Goal: Obtain resource: Download file/media

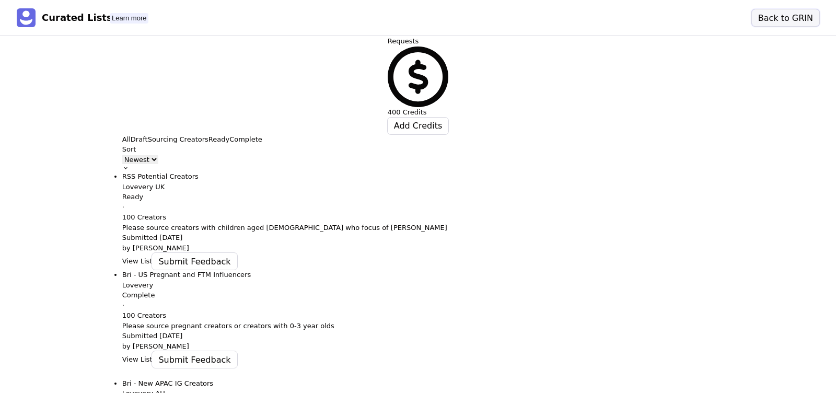
click at [772, 20] on button "Back to GRIN" at bounding box center [785, 17] width 67 height 17
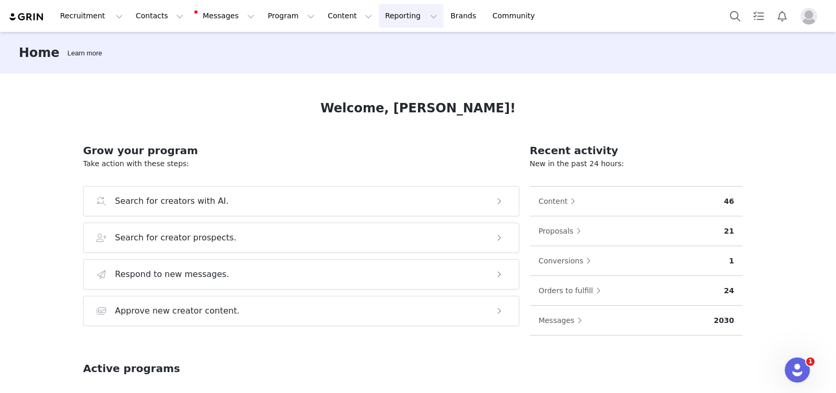
click at [379, 14] on button "Reporting Reporting" at bounding box center [411, 16] width 65 height 24
click at [383, 67] on p "Report Builder" at bounding box center [387, 65] width 52 height 11
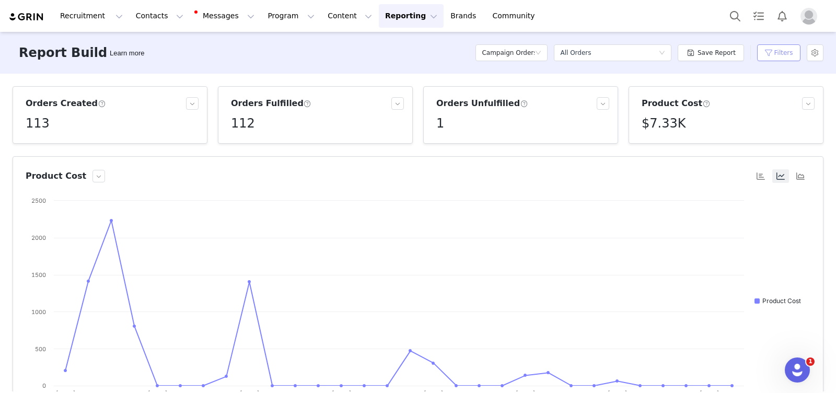
click at [778, 54] on button "Filters" at bounding box center [778, 52] width 43 height 17
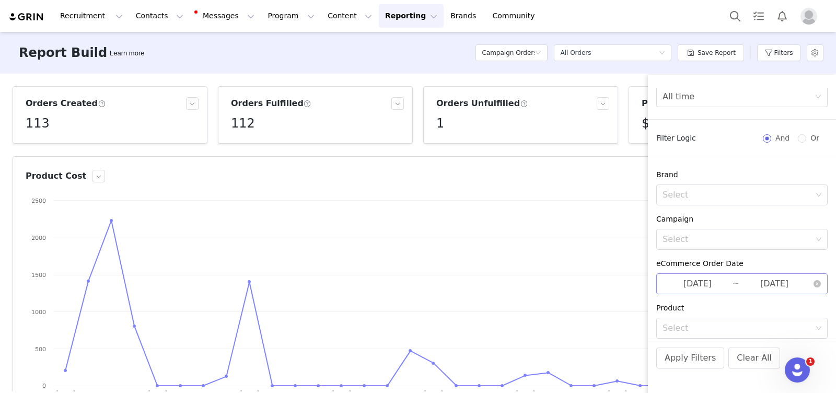
scroll to position [18, 0]
click at [720, 282] on input "[DATE]" at bounding box center [697, 282] width 70 height 14
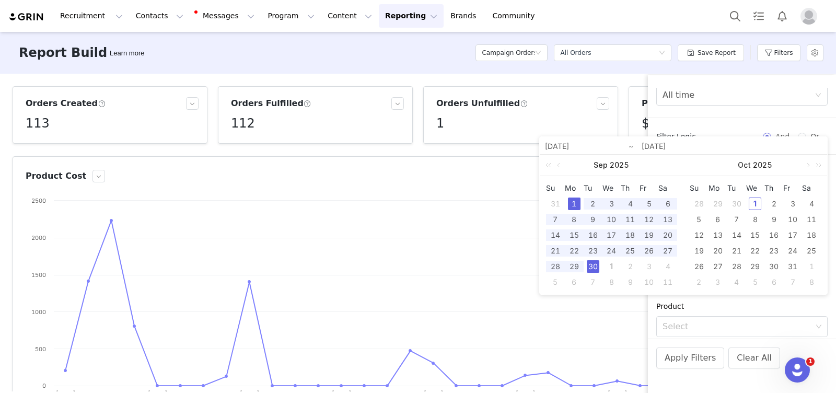
click at [576, 201] on div "1" at bounding box center [574, 203] width 13 height 13
click at [593, 265] on div "30" at bounding box center [593, 266] width 13 height 13
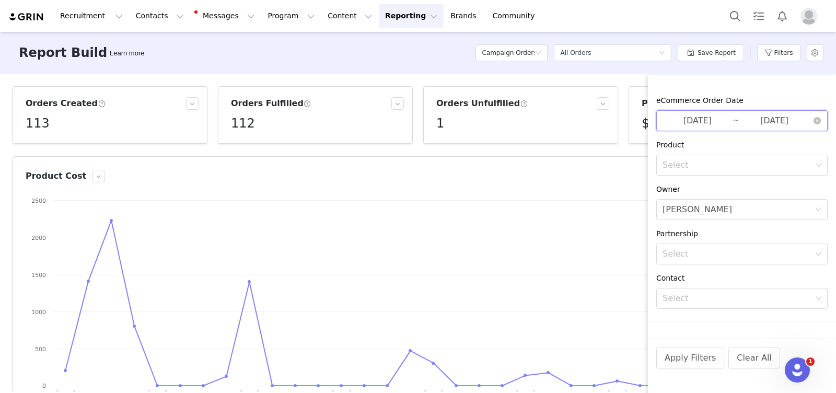
scroll to position [183, 0]
click at [821, 206] on icon "icon: close-circle" at bounding box center [818, 206] width 6 height 6
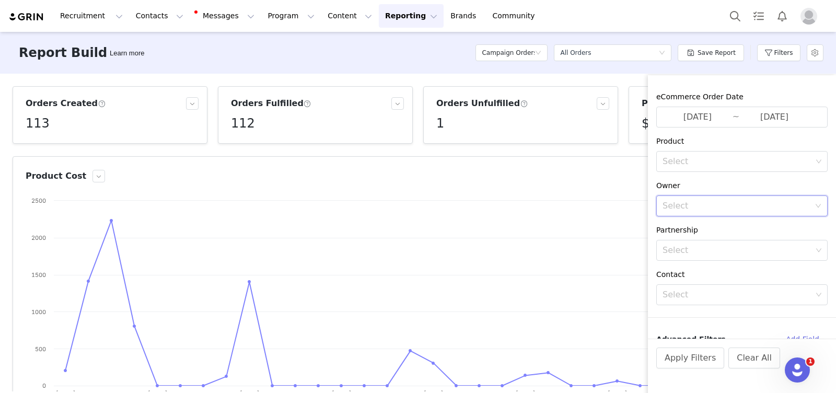
click at [742, 207] on div "Select" at bounding box center [735, 206] width 147 height 10
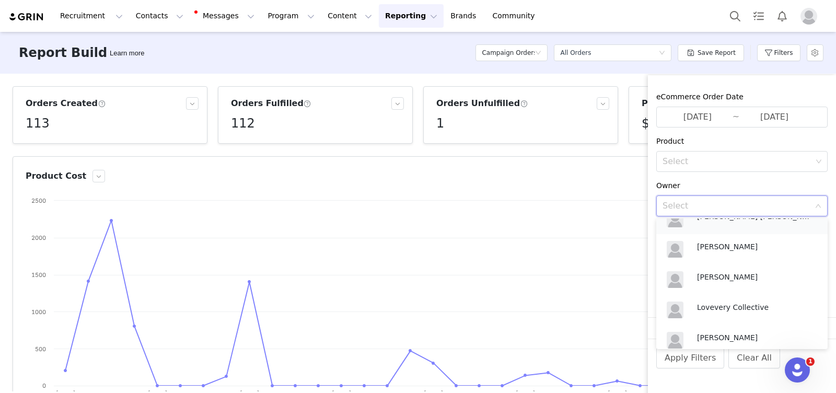
scroll to position [85, 0]
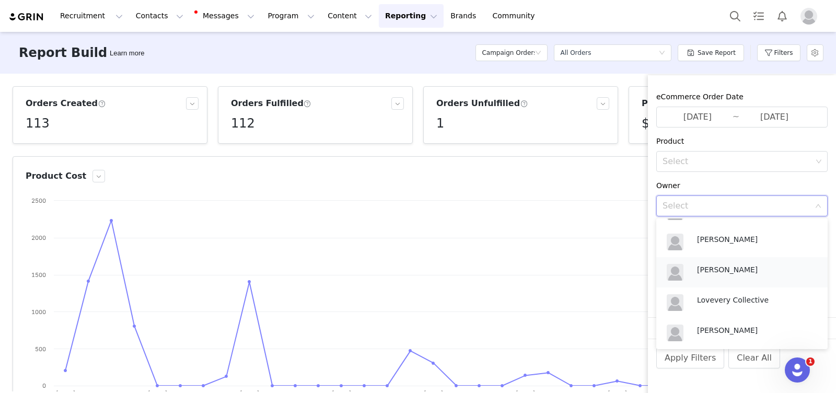
click at [734, 270] on p "[PERSON_NAME]" at bounding box center [754, 269] width 115 height 11
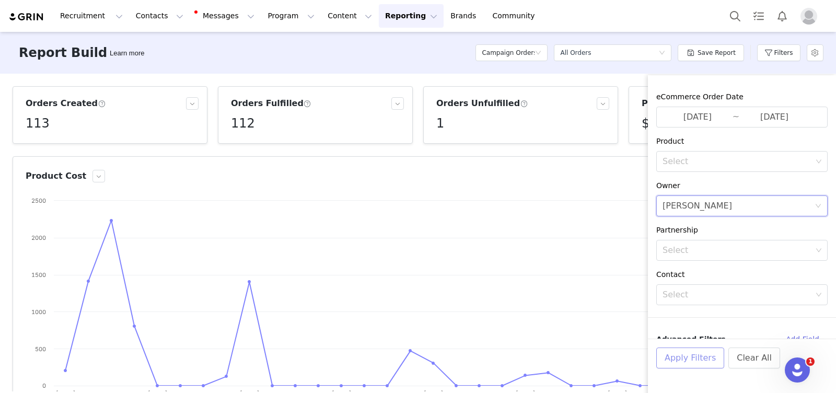
click at [685, 361] on button "Apply Filters" at bounding box center [690, 357] width 68 height 21
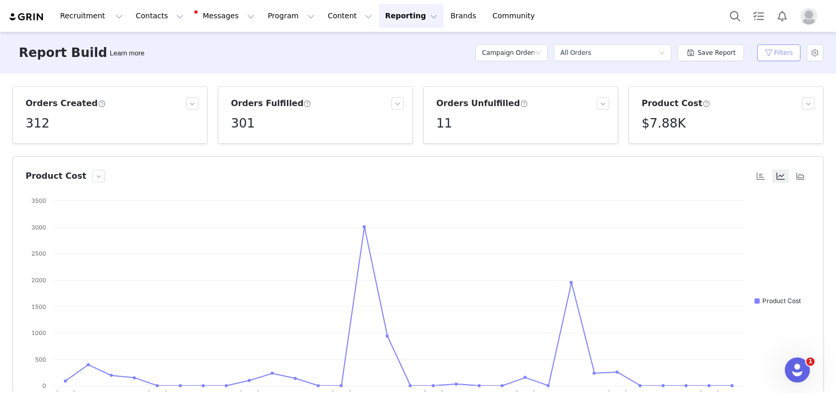
click at [764, 57] on button "Filters" at bounding box center [778, 52] width 43 height 17
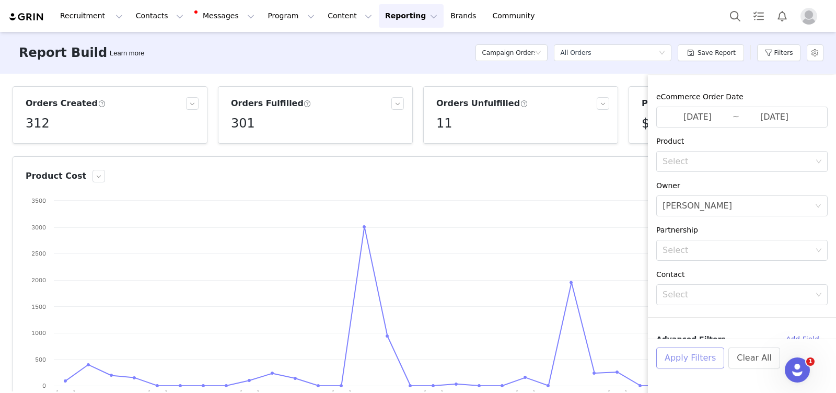
click at [706, 355] on button "Apply Filters" at bounding box center [690, 357] width 68 height 21
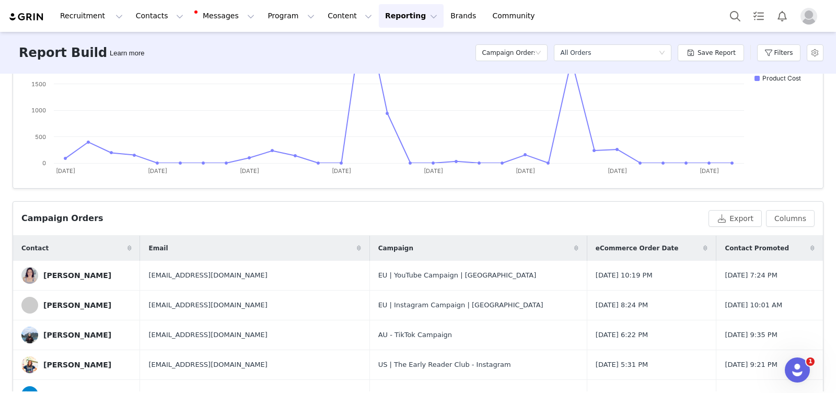
scroll to position [345, 0]
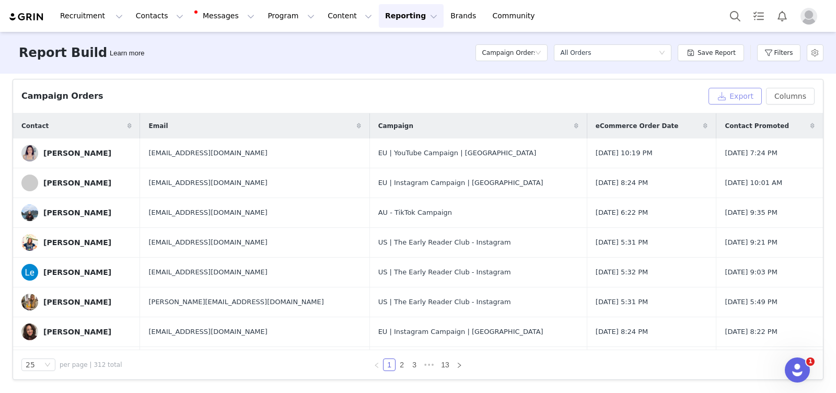
click at [743, 97] on button "Export" at bounding box center [734, 96] width 53 height 17
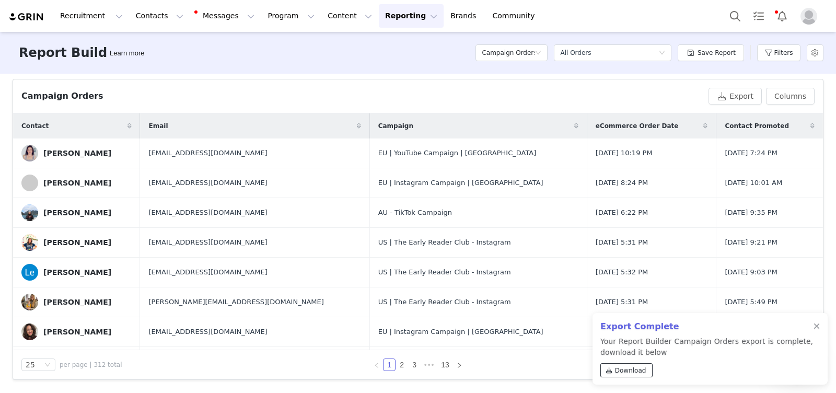
click at [616, 365] on link "Download" at bounding box center [626, 370] width 52 height 14
click at [761, 55] on button "Filters" at bounding box center [778, 52] width 43 height 17
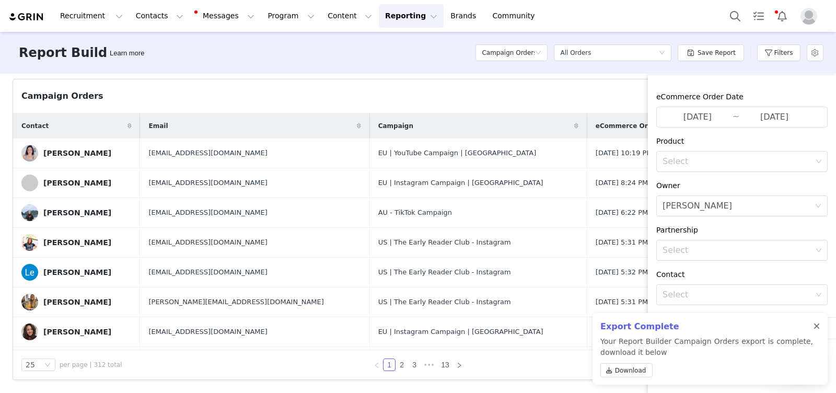
click at [815, 325] on div at bounding box center [816, 326] width 6 height 8
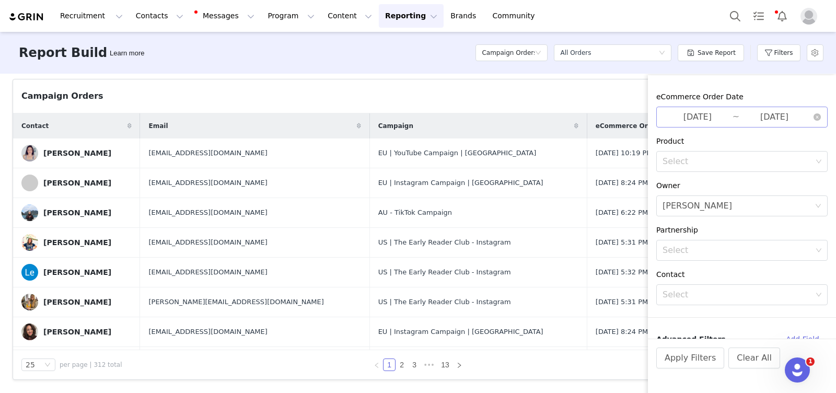
click at [699, 115] on input "[DATE]" at bounding box center [697, 117] width 70 height 14
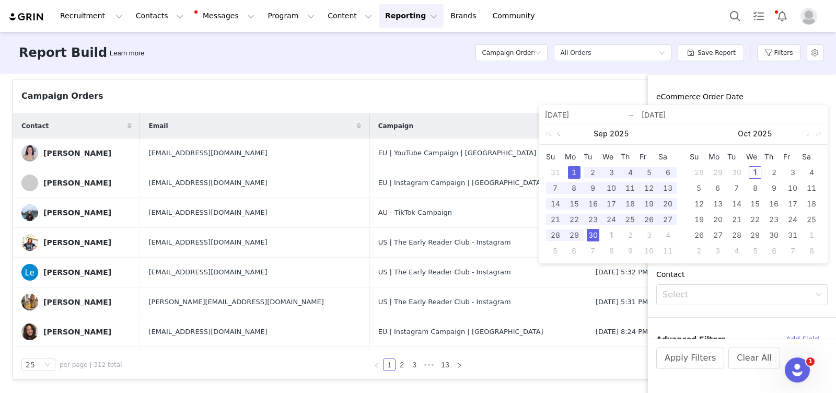
click at [556, 135] on link at bounding box center [559, 133] width 9 height 21
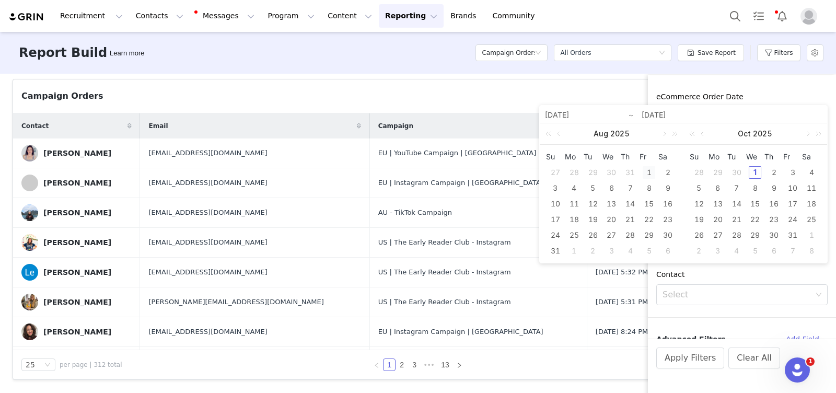
click at [649, 171] on div "1" at bounding box center [648, 172] width 13 height 13
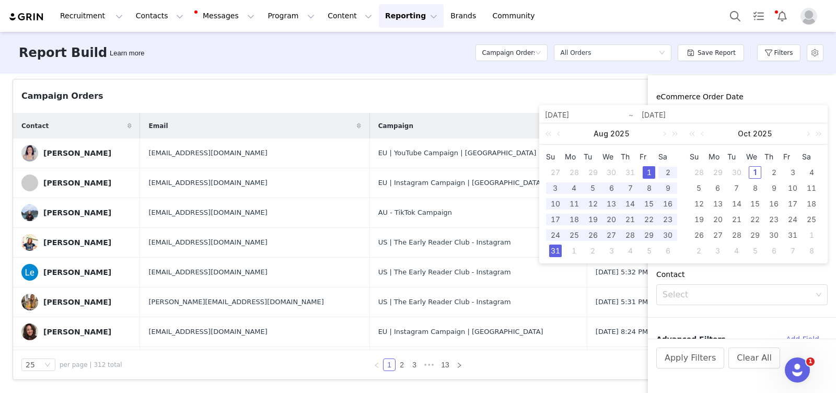
click at [552, 249] on div "31" at bounding box center [555, 250] width 13 height 13
type input "[DATE]"
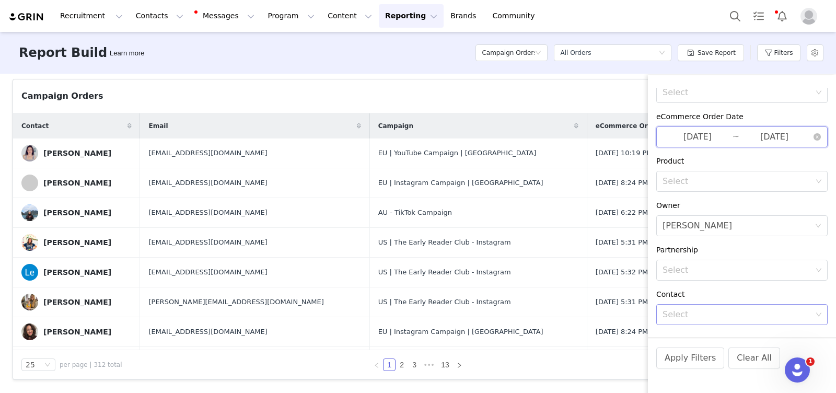
scroll to position [0, 0]
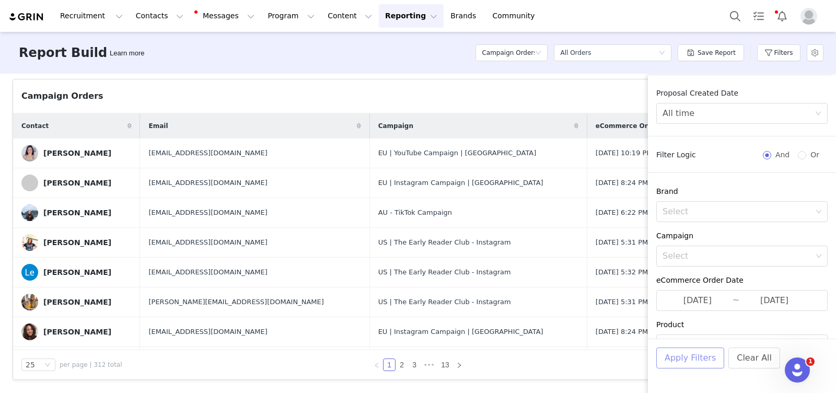
click at [684, 355] on button "Apply Filters" at bounding box center [690, 357] width 68 height 21
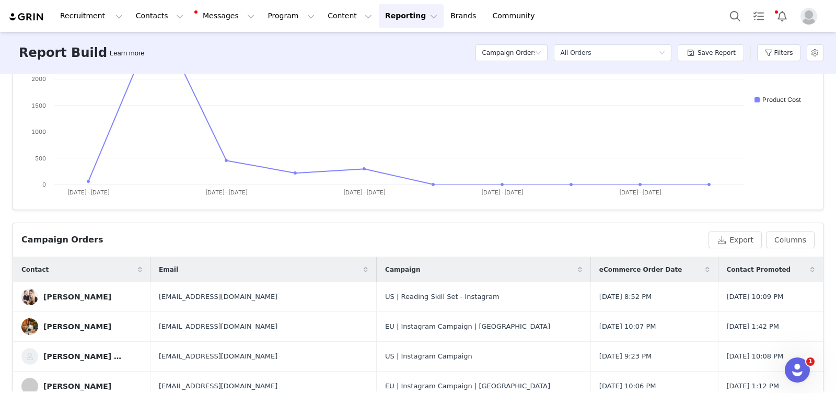
scroll to position [345, 0]
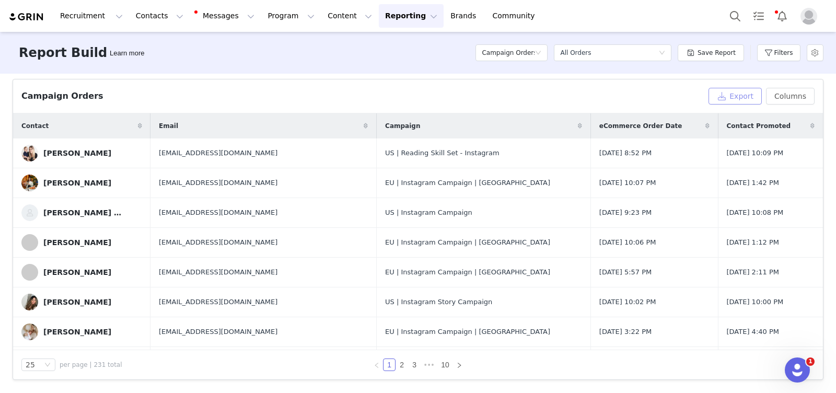
click at [736, 94] on button "Export" at bounding box center [734, 96] width 53 height 17
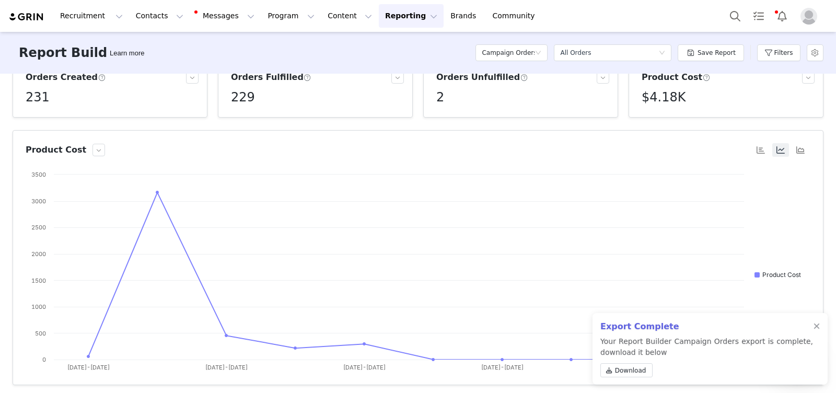
scroll to position [0, 0]
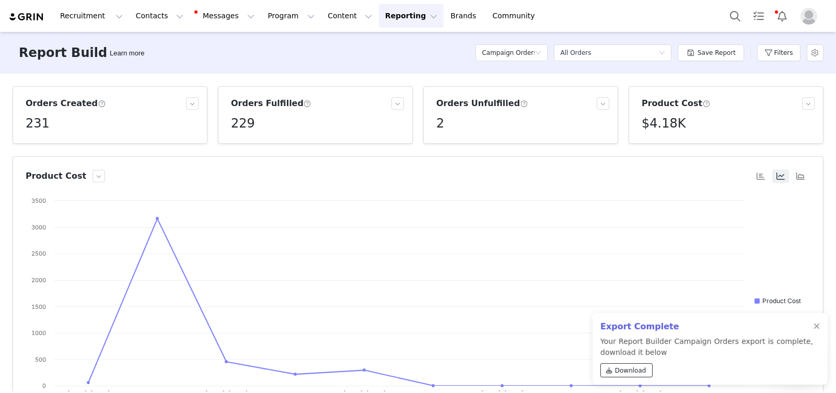
click at [621, 369] on span "Download" at bounding box center [630, 370] width 31 height 9
click at [767, 55] on button "Filters" at bounding box center [778, 52] width 43 height 17
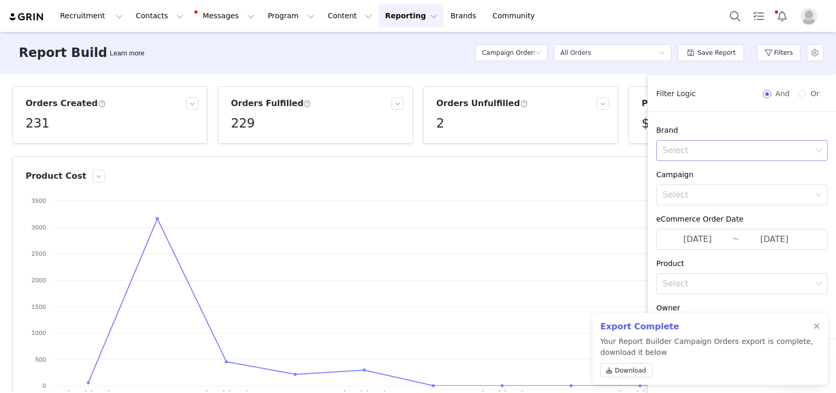
scroll to position [70, 0]
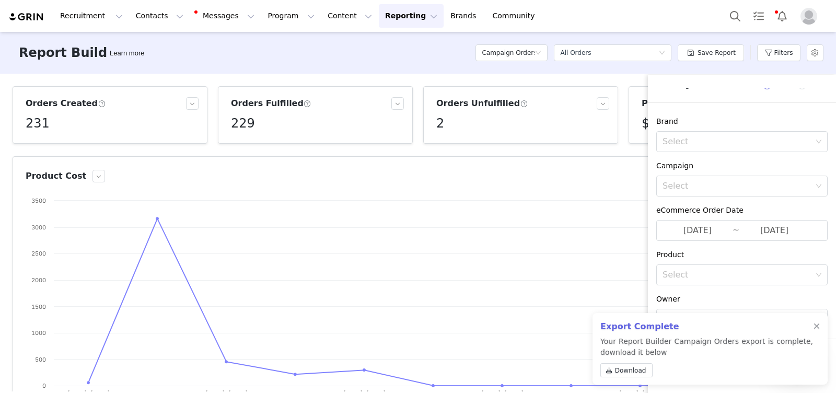
click at [820, 325] on div "Export Complete Your Report Builder Campaign Orders export is complete, downloa…" at bounding box center [709, 349] width 235 height 72
click at [814, 327] on div at bounding box center [816, 326] width 6 height 8
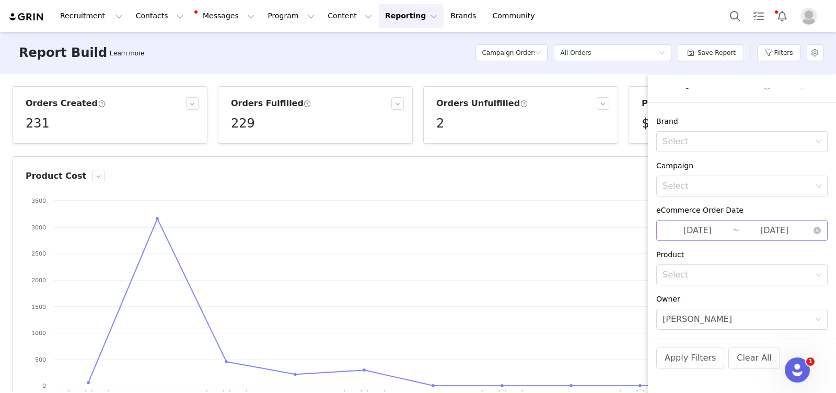
click at [718, 226] on input "[DATE]" at bounding box center [697, 231] width 70 height 14
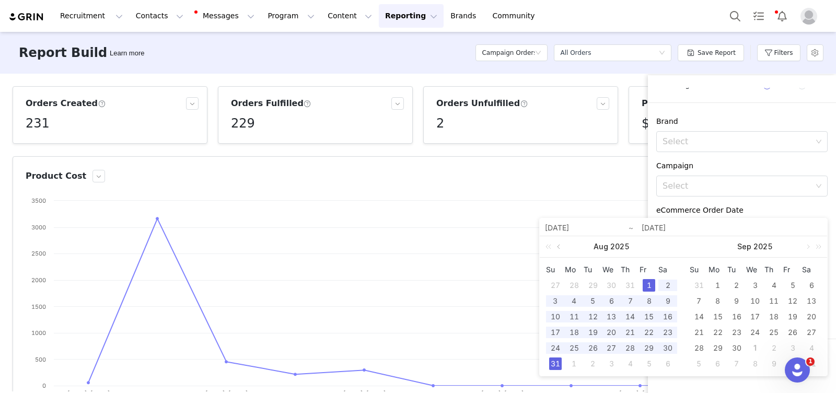
click at [560, 246] on link at bounding box center [559, 246] width 9 height 21
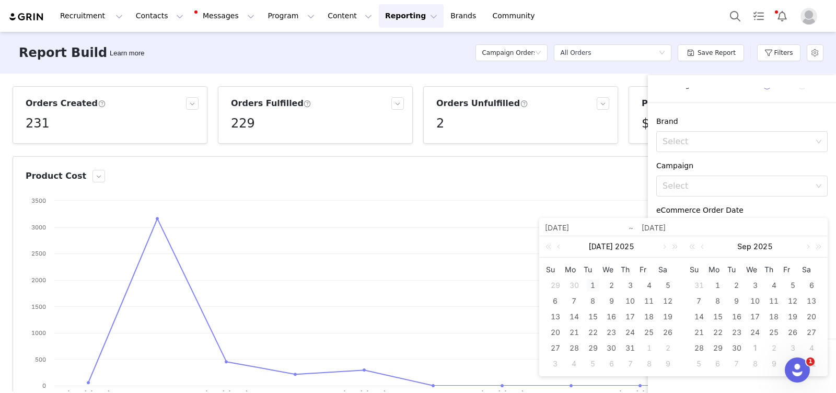
click at [593, 285] on div "1" at bounding box center [593, 285] width 13 height 13
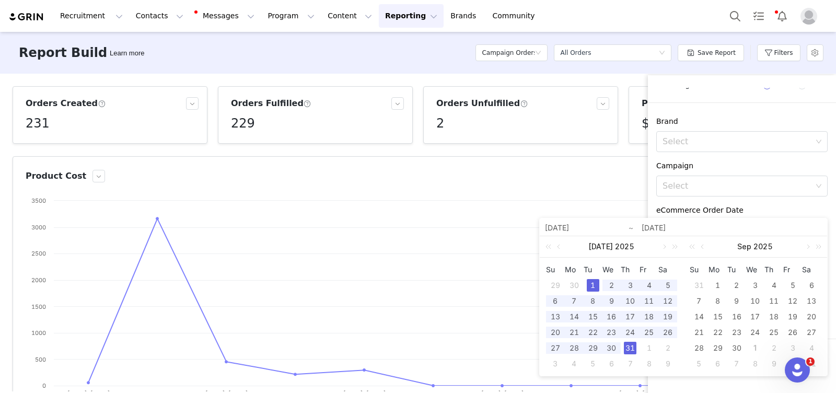
click at [631, 348] on div "31" at bounding box center [630, 348] width 13 height 13
type input "[DATE]"
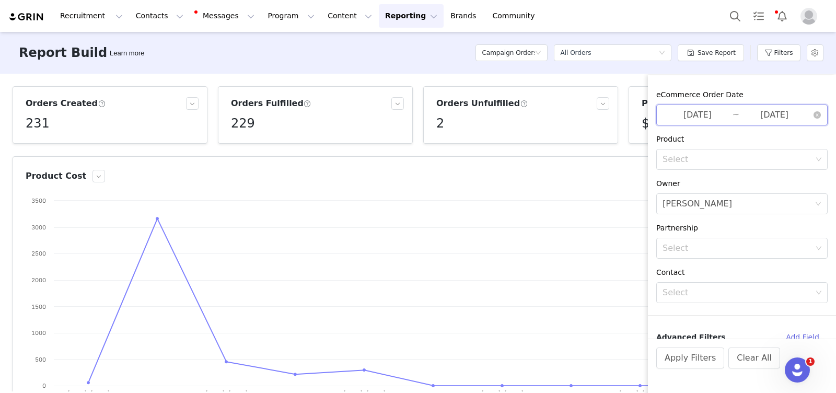
scroll to position [192, 0]
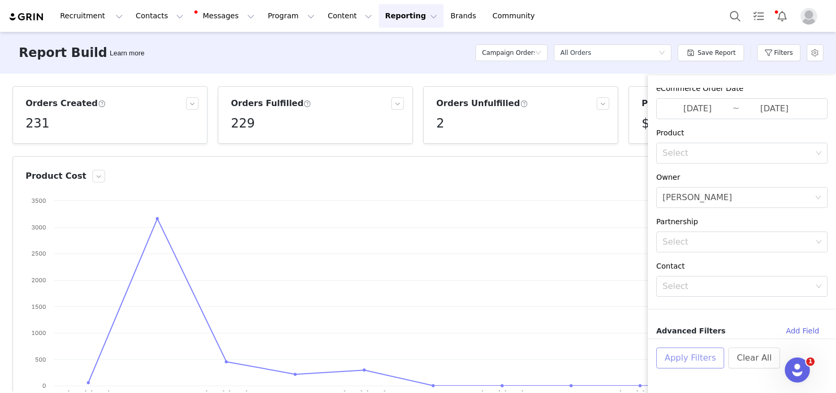
click at [679, 352] on button "Apply Filters" at bounding box center [690, 357] width 68 height 21
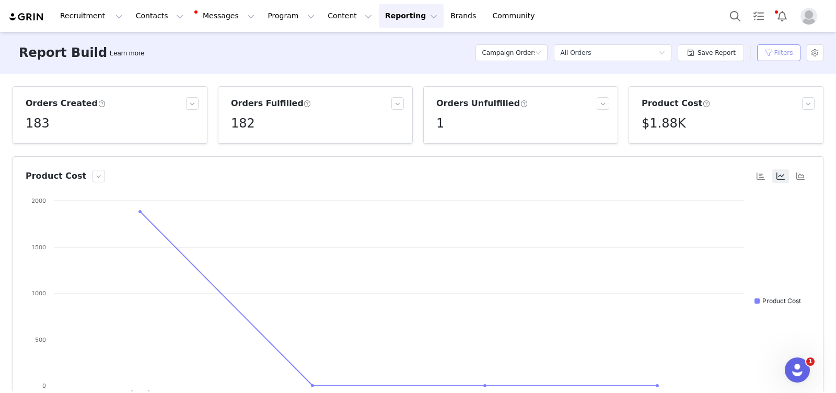
click at [781, 51] on button "Filters" at bounding box center [778, 52] width 43 height 17
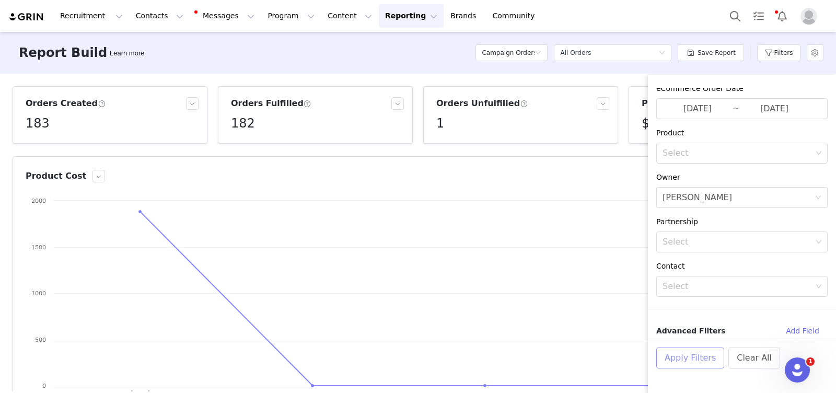
click at [689, 357] on button "Apply Filters" at bounding box center [690, 357] width 68 height 21
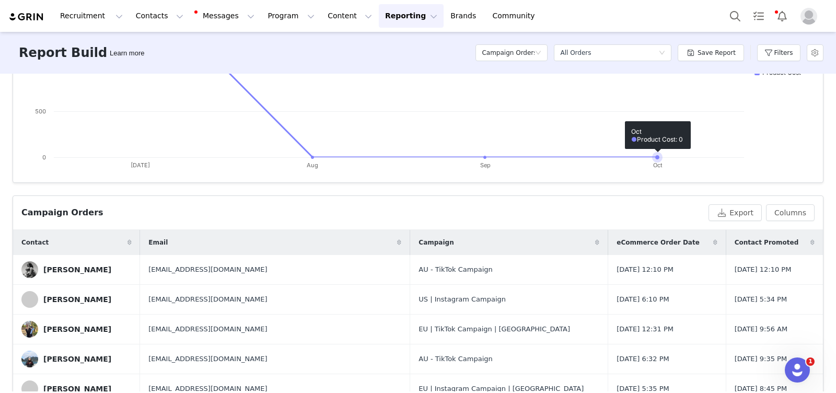
scroll to position [232, 0]
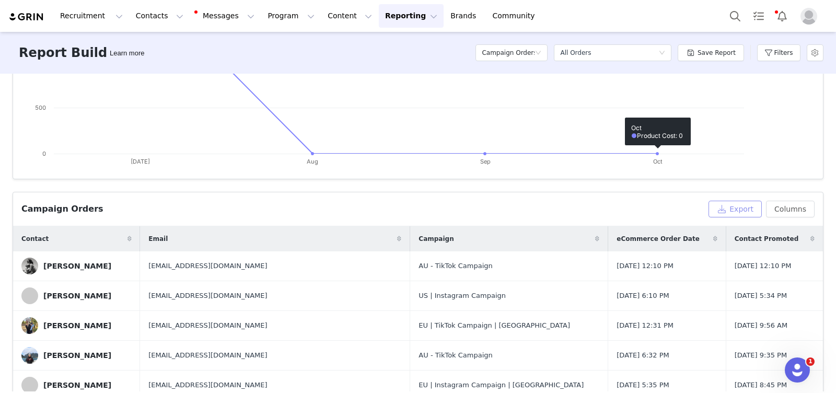
click at [747, 206] on button "Export" at bounding box center [734, 209] width 53 height 17
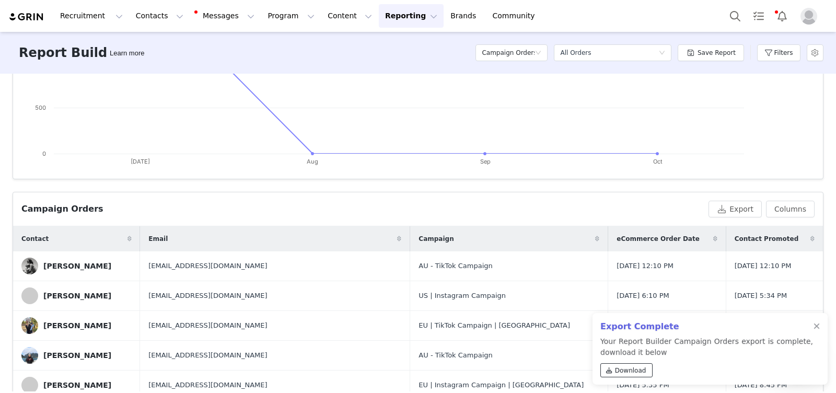
click at [621, 373] on span "Download" at bounding box center [630, 370] width 31 height 9
click at [818, 325] on div at bounding box center [816, 326] width 6 height 8
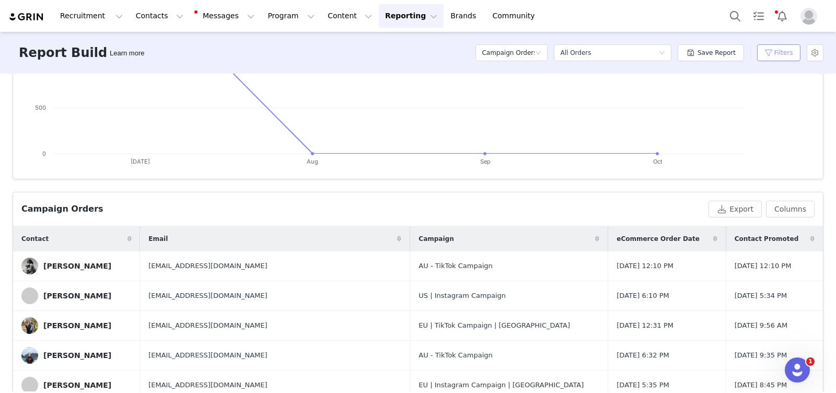
click at [778, 60] on button "Filters" at bounding box center [778, 52] width 43 height 17
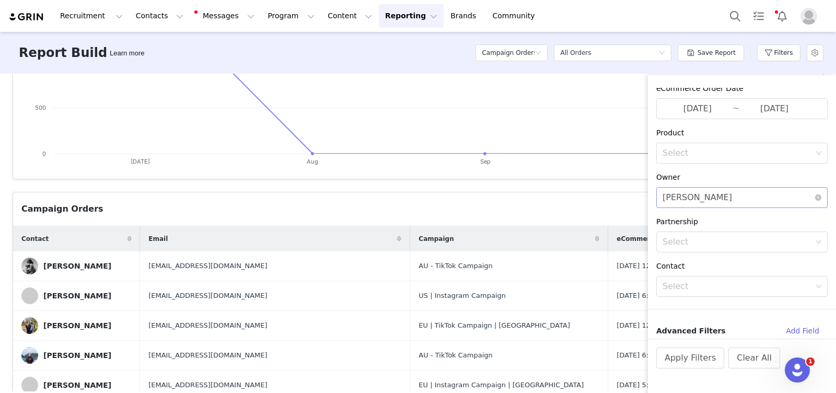
click at [756, 198] on div "Select [PERSON_NAME]" at bounding box center [738, 198] width 152 height 20
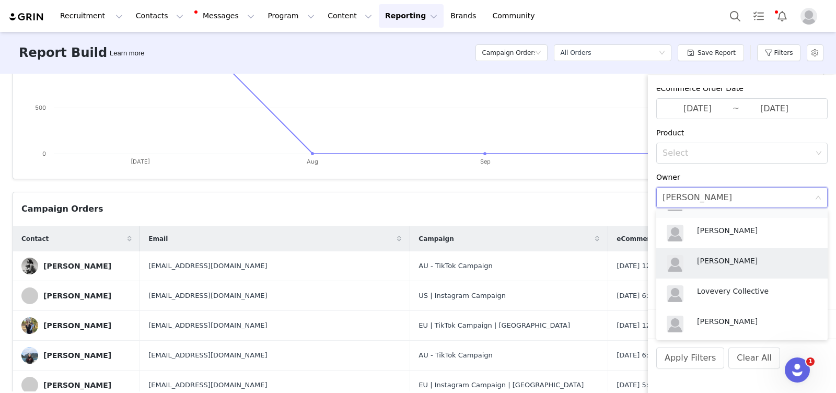
scroll to position [63, 0]
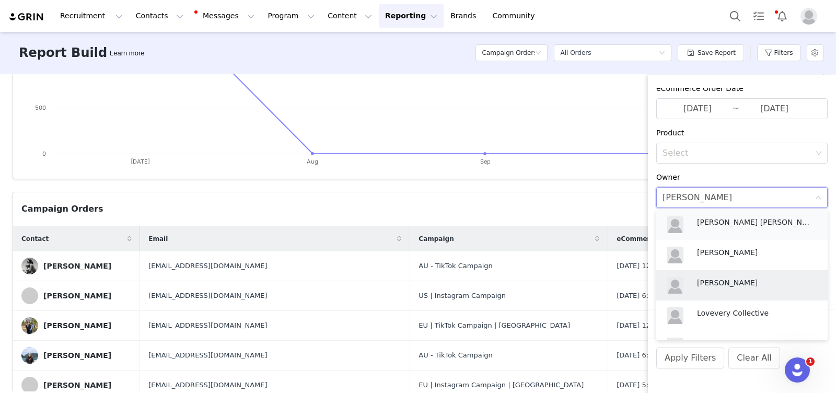
click at [748, 226] on p "[PERSON_NAME] [PERSON_NAME]" at bounding box center [754, 221] width 115 height 11
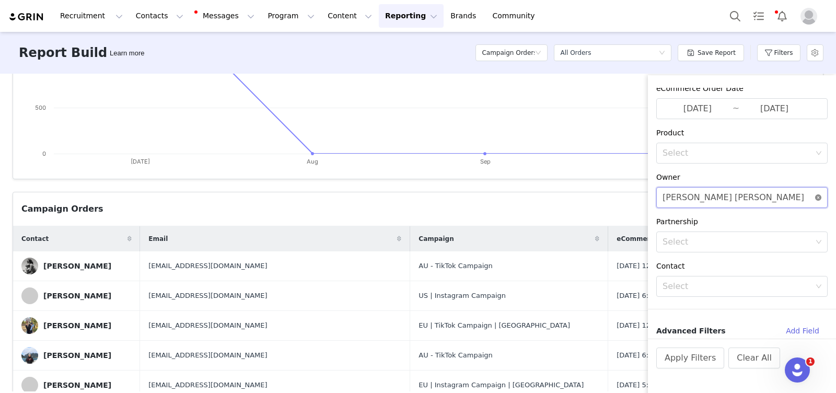
click at [817, 197] on icon "icon: close-circle" at bounding box center [818, 197] width 6 height 6
click at [741, 196] on div "Select" at bounding box center [735, 197] width 147 height 10
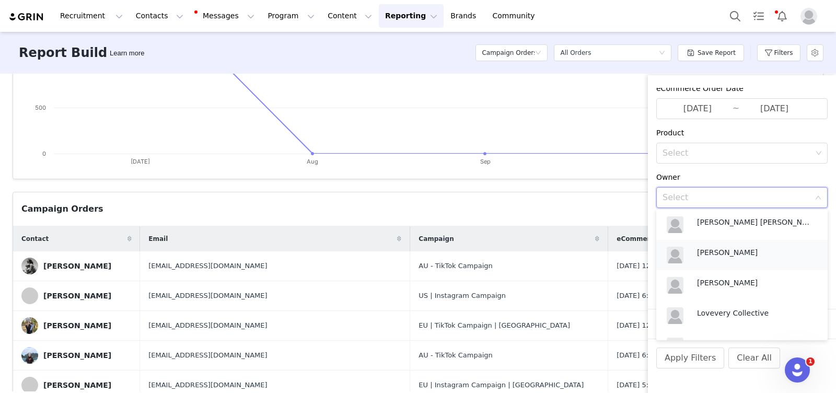
click at [731, 257] on p "[PERSON_NAME]" at bounding box center [754, 252] width 115 height 11
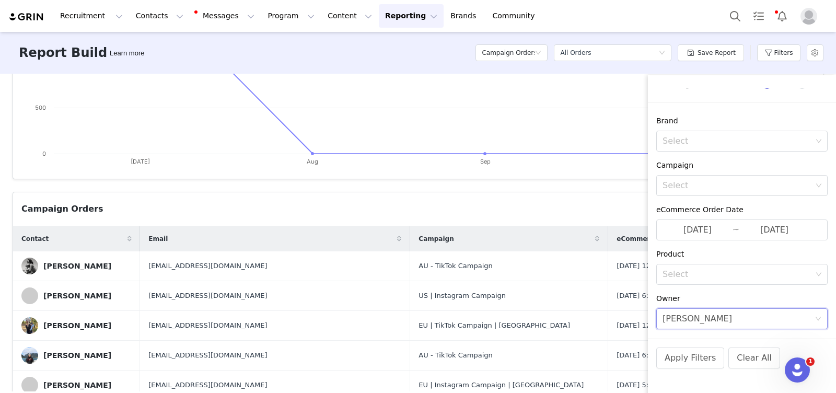
scroll to position [0, 0]
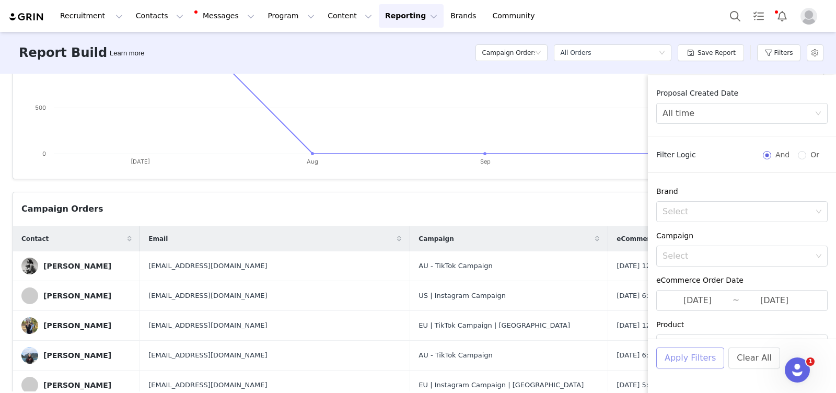
click at [690, 361] on button "Apply Filters" at bounding box center [690, 357] width 68 height 21
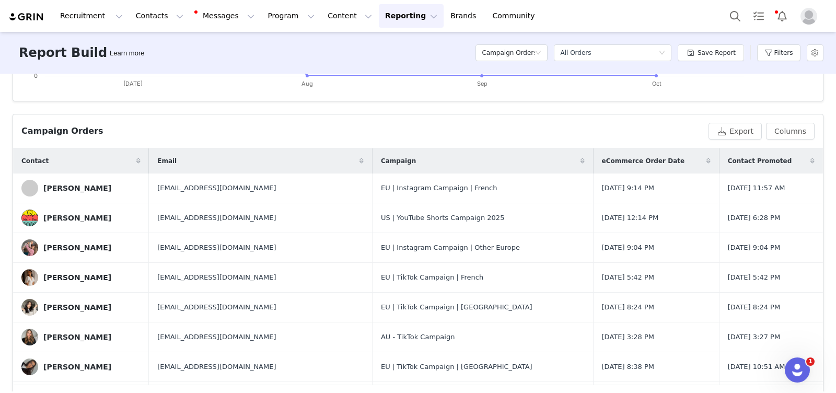
scroll to position [345, 0]
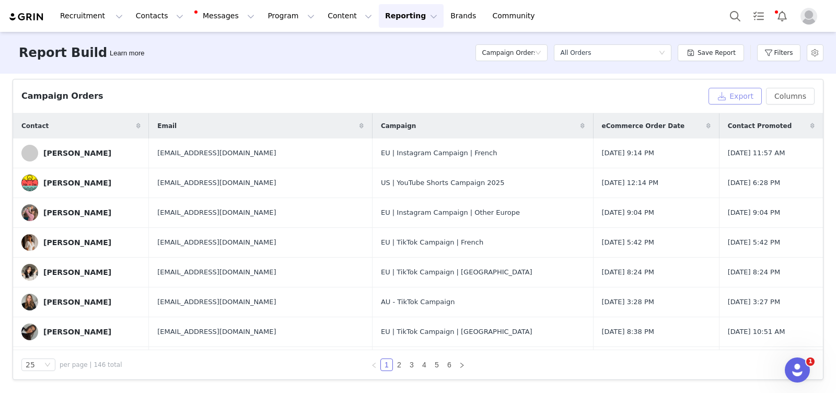
click at [737, 100] on button "Export" at bounding box center [734, 96] width 53 height 17
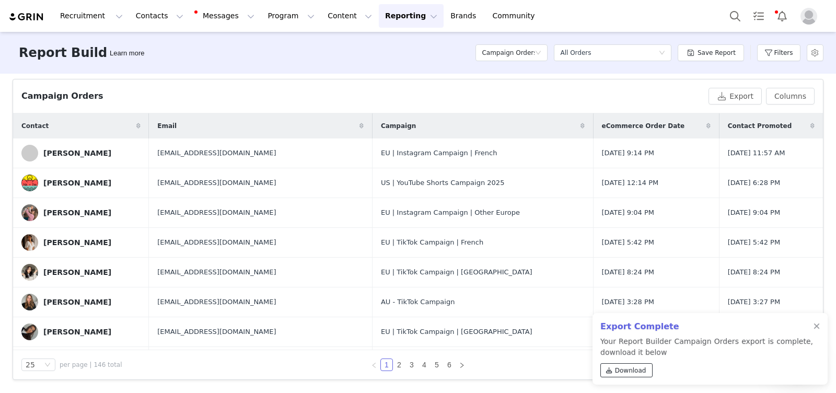
click at [634, 371] on span "Download" at bounding box center [630, 370] width 31 height 9
click at [790, 57] on button "Filters" at bounding box center [778, 52] width 43 height 17
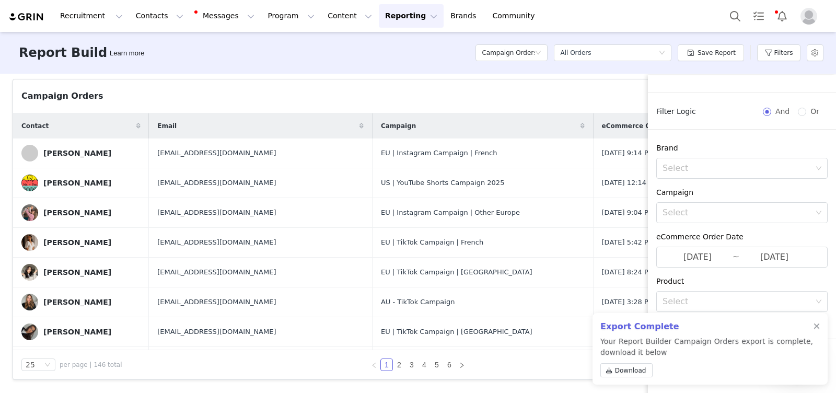
scroll to position [44, 0]
click at [703, 254] on input "[DATE]" at bounding box center [697, 256] width 70 height 14
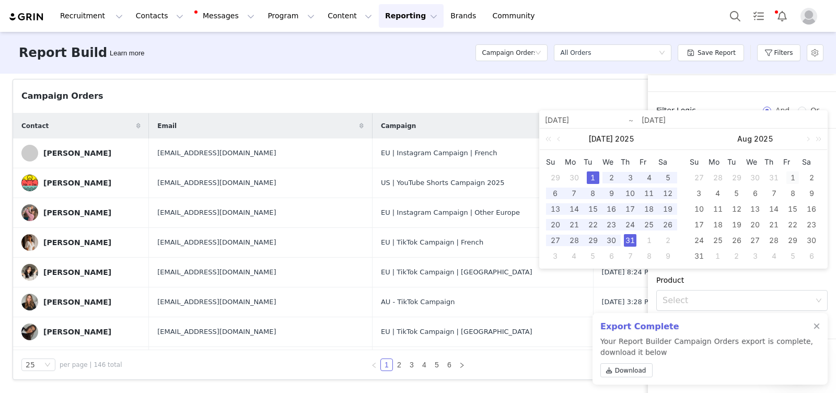
click at [794, 175] on div "1" at bounding box center [792, 177] width 13 height 13
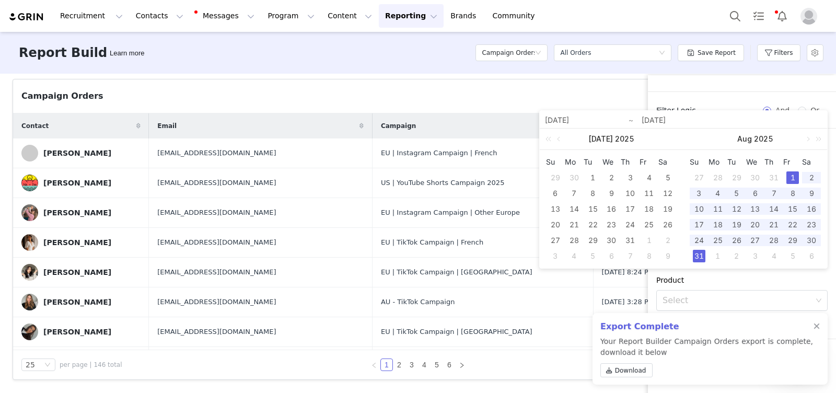
click at [702, 255] on div "31" at bounding box center [699, 256] width 13 height 13
type input "[DATE]"
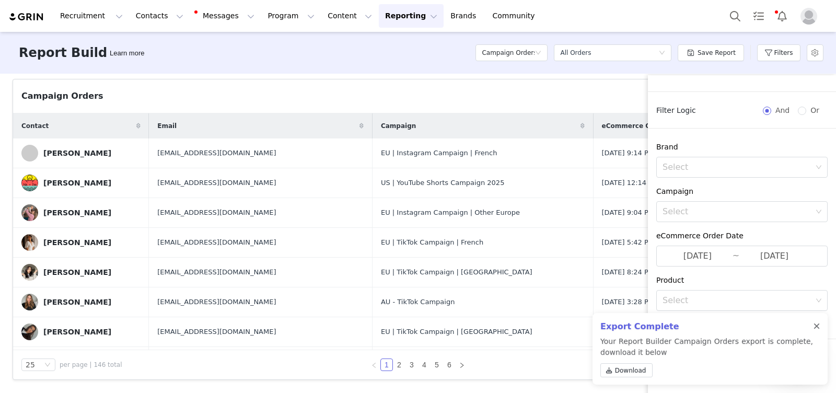
click at [815, 324] on div at bounding box center [816, 326] width 6 height 8
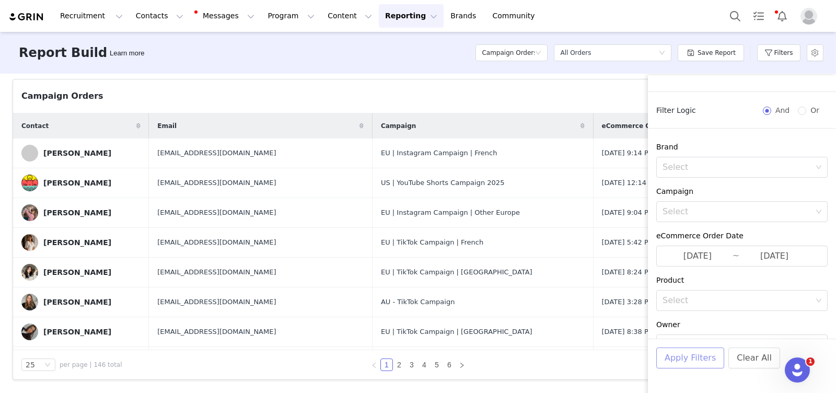
click at [689, 357] on button "Apply Filters" at bounding box center [690, 357] width 68 height 21
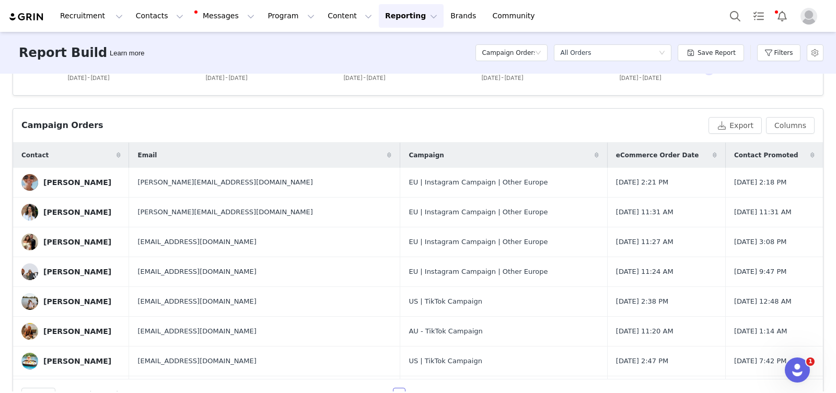
scroll to position [345, 0]
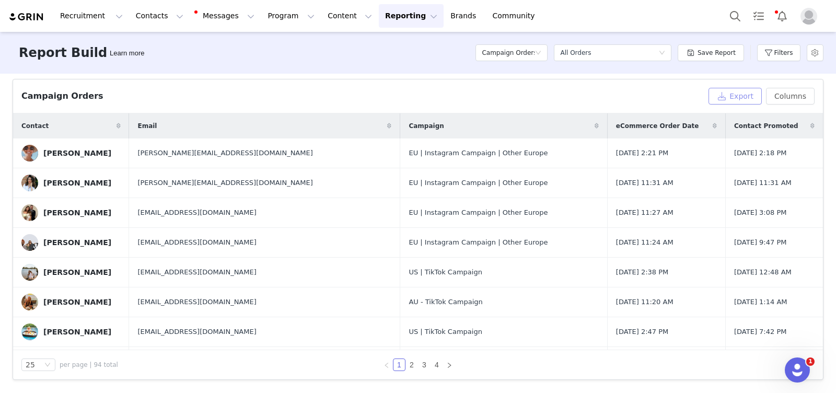
click at [744, 100] on button "Export" at bounding box center [734, 96] width 53 height 17
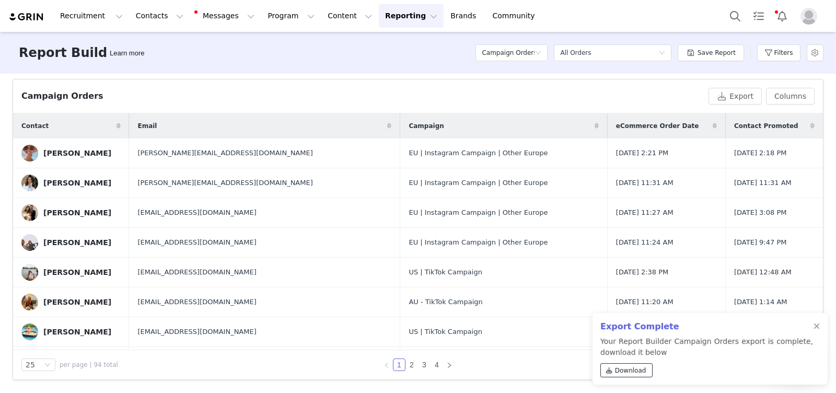
click at [629, 370] on span "Download" at bounding box center [630, 370] width 31 height 9
click at [816, 326] on div at bounding box center [816, 326] width 6 height 8
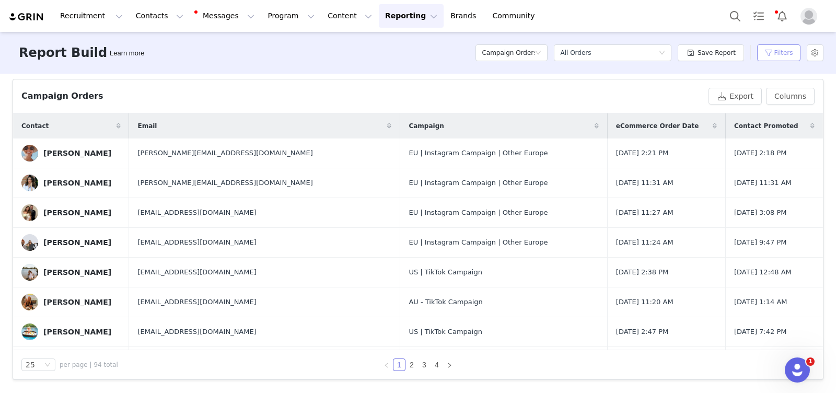
click at [782, 51] on button "Filters" at bounding box center [778, 52] width 43 height 17
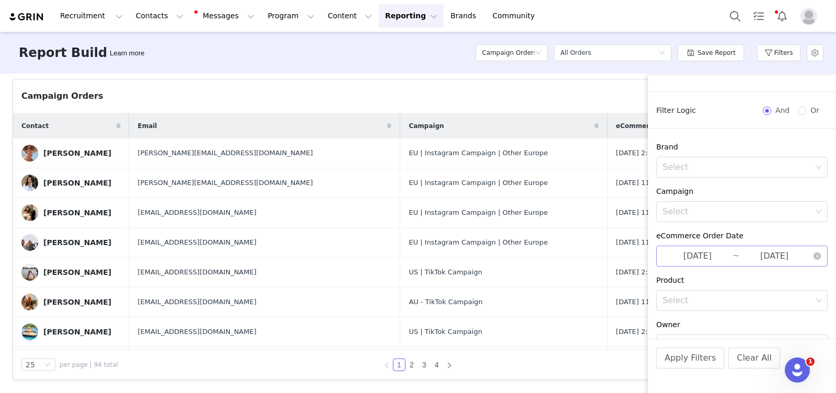
click at [703, 260] on input "[DATE]" at bounding box center [697, 256] width 70 height 14
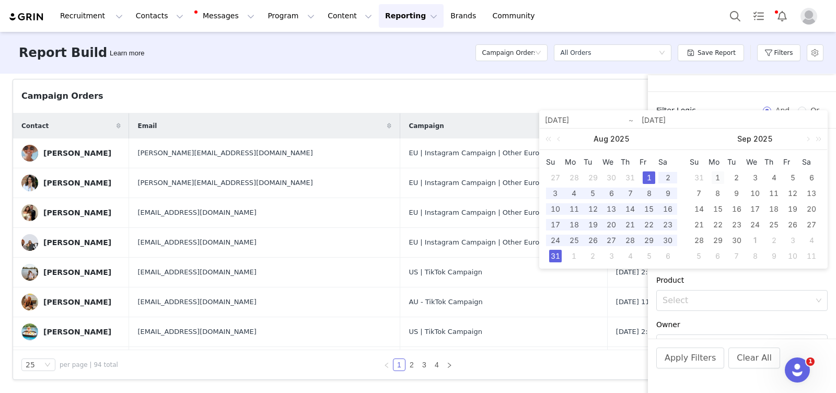
click at [721, 175] on div "1" at bounding box center [717, 177] width 13 height 13
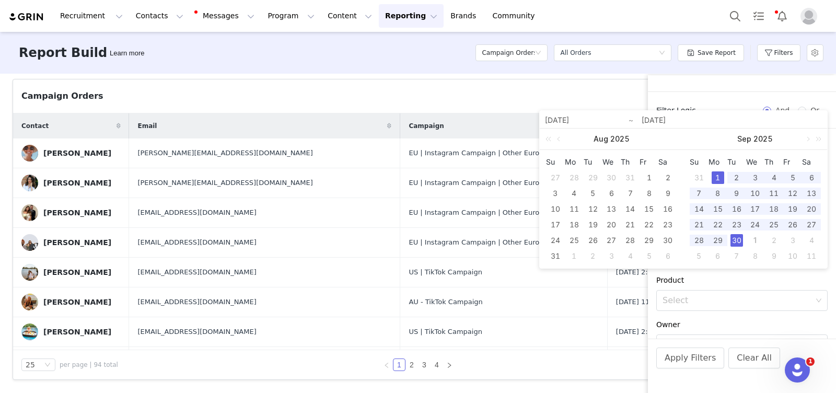
click at [734, 241] on div "30" at bounding box center [736, 240] width 13 height 13
type input "[DATE]"
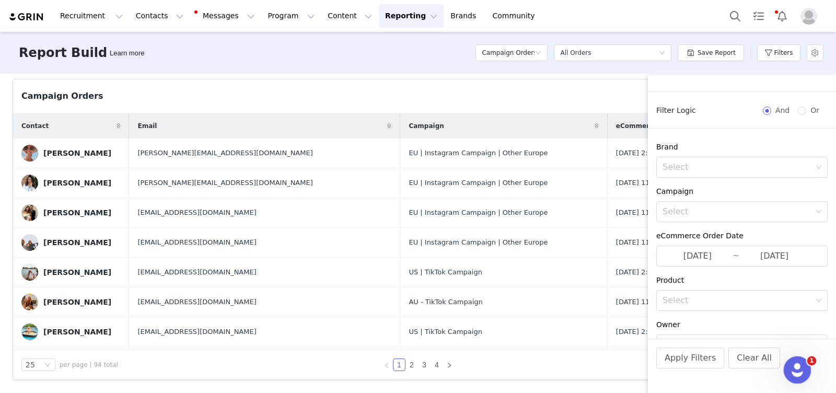
click at [791, 372] on icon "Open Intercom Messenger" at bounding box center [795, 368] width 17 height 17
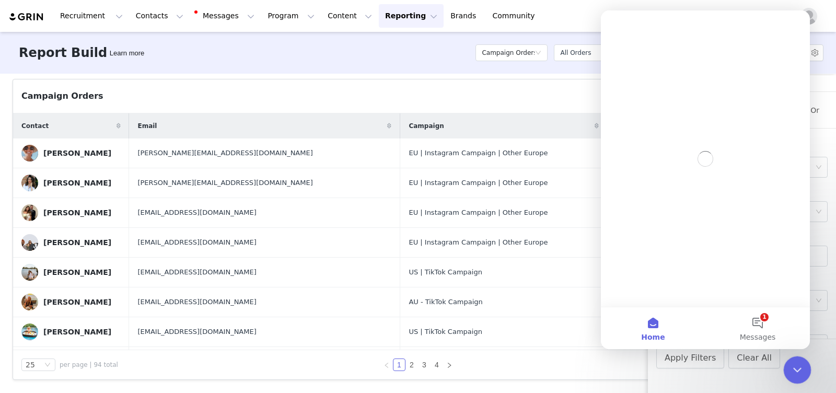
scroll to position [0, 0]
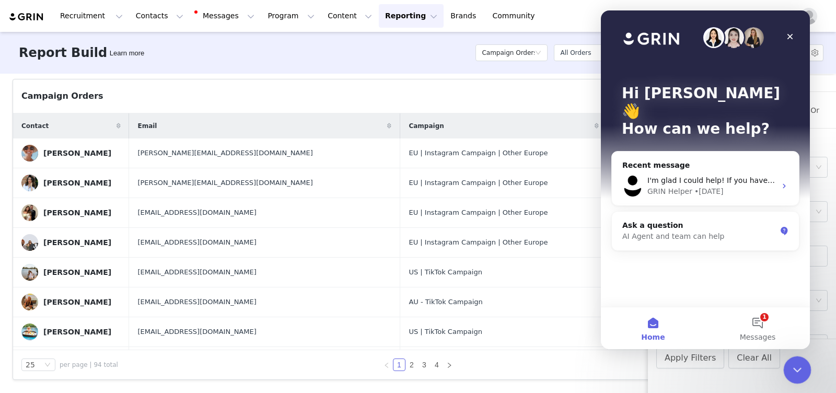
click at [801, 368] on icon "Close Intercom Messenger" at bounding box center [795, 368] width 13 height 13
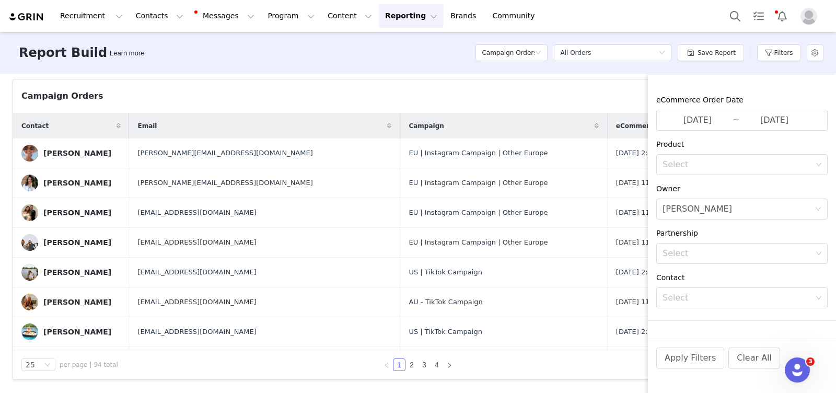
scroll to position [192, 0]
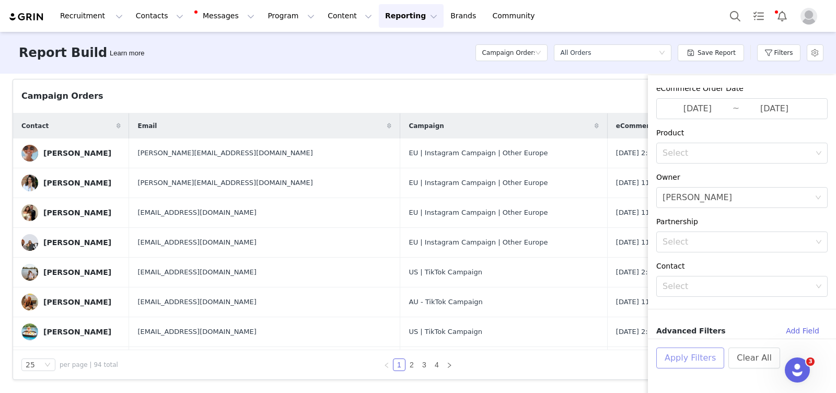
click at [678, 355] on button "Apply Filters" at bounding box center [690, 357] width 68 height 21
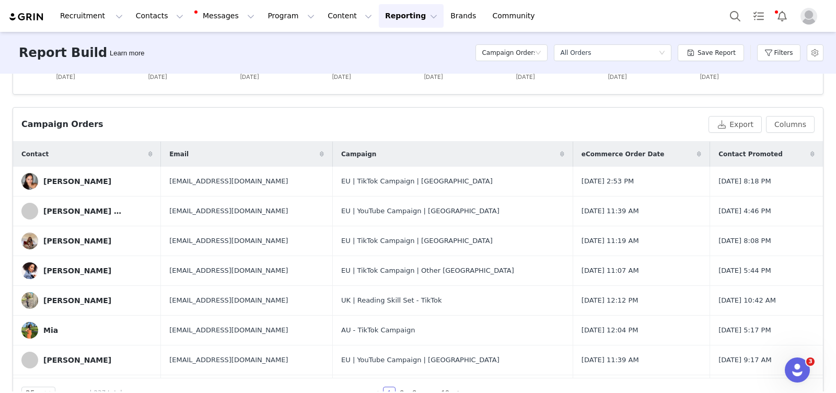
scroll to position [327, 0]
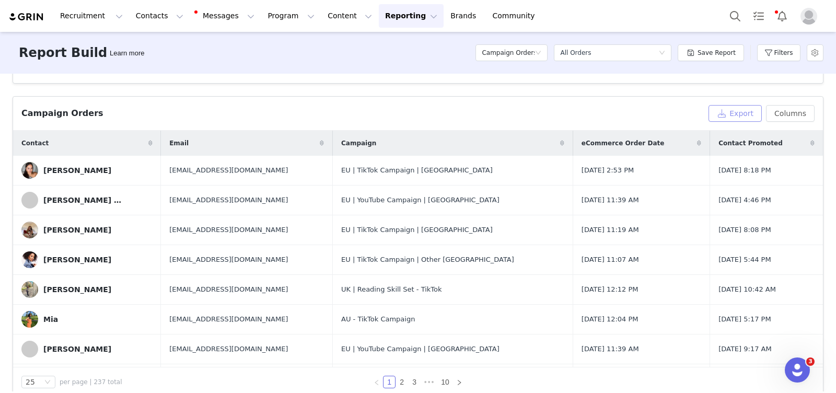
click at [741, 108] on button "Export" at bounding box center [734, 113] width 53 height 17
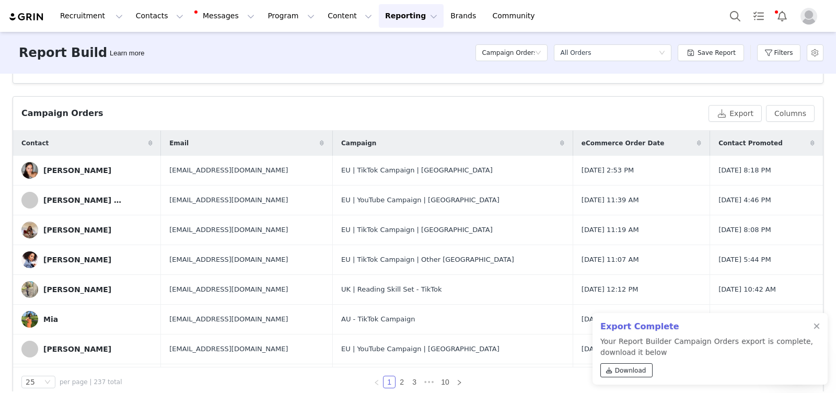
click at [621, 369] on span "Download" at bounding box center [630, 370] width 31 height 9
click at [818, 326] on div at bounding box center [816, 326] width 6 height 8
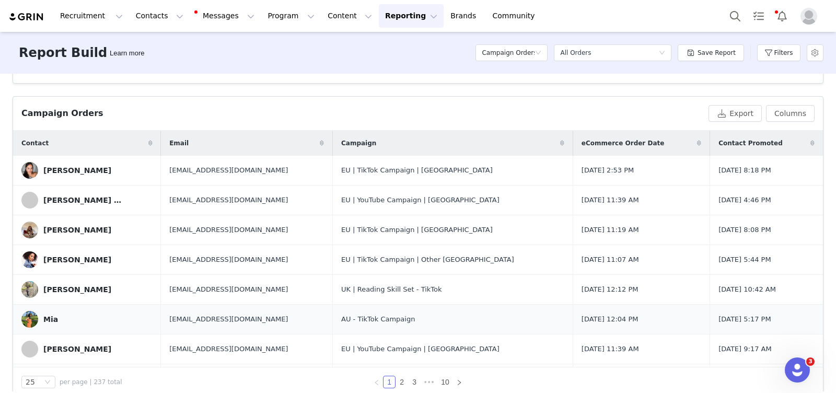
scroll to position [0, 0]
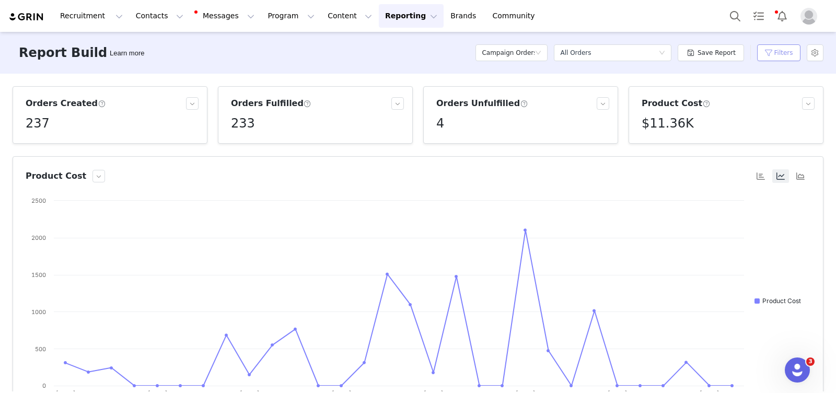
click at [780, 55] on button "Filters" at bounding box center [778, 52] width 43 height 17
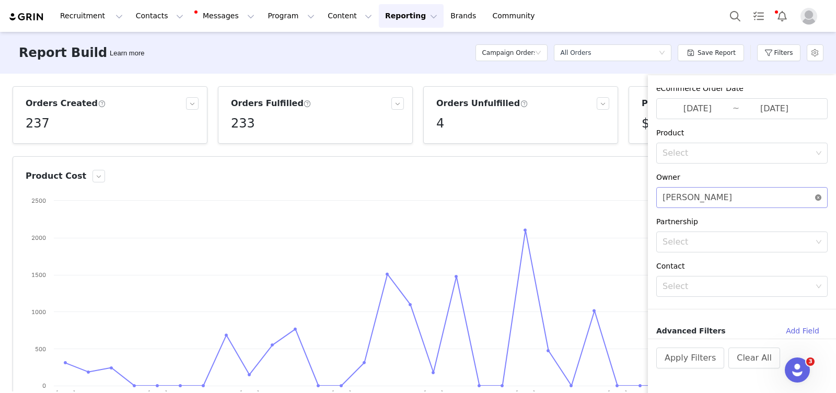
click at [815, 198] on icon "icon: close-circle" at bounding box center [818, 197] width 6 height 6
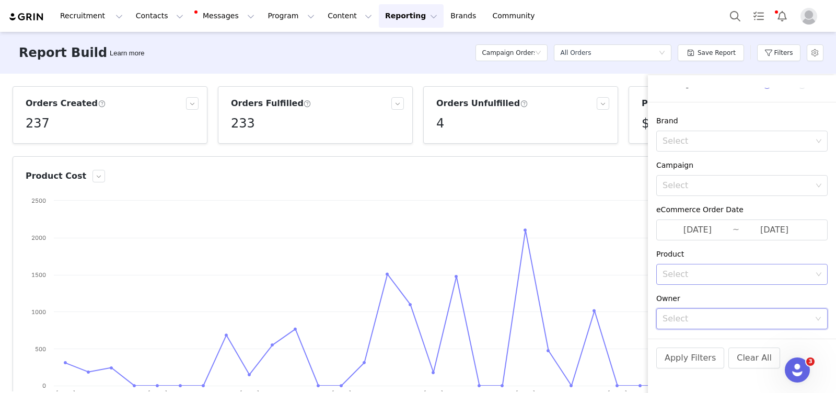
scroll to position [53, 0]
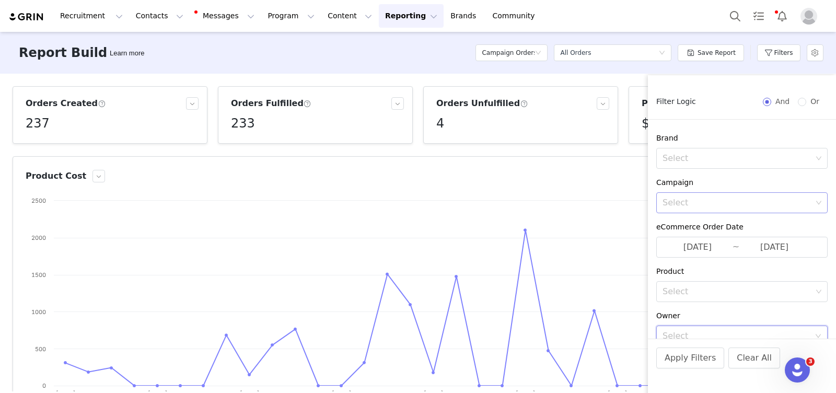
click at [697, 201] on div "Select" at bounding box center [736, 202] width 149 height 10
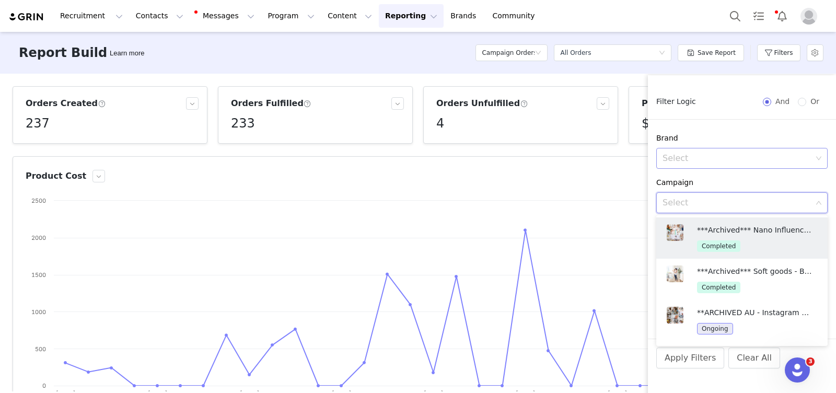
click at [699, 156] on div "Select" at bounding box center [736, 158] width 149 height 10
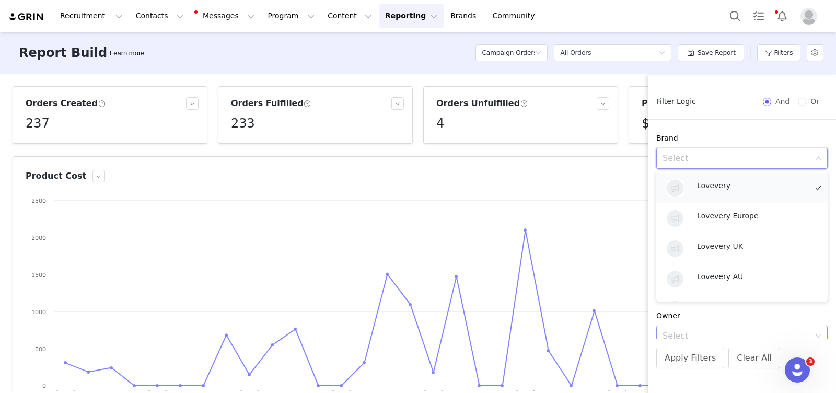
click at [708, 186] on p "Lovevery" at bounding box center [752, 185] width 110 height 11
click at [717, 133] on div "Brand" at bounding box center [741, 138] width 171 height 11
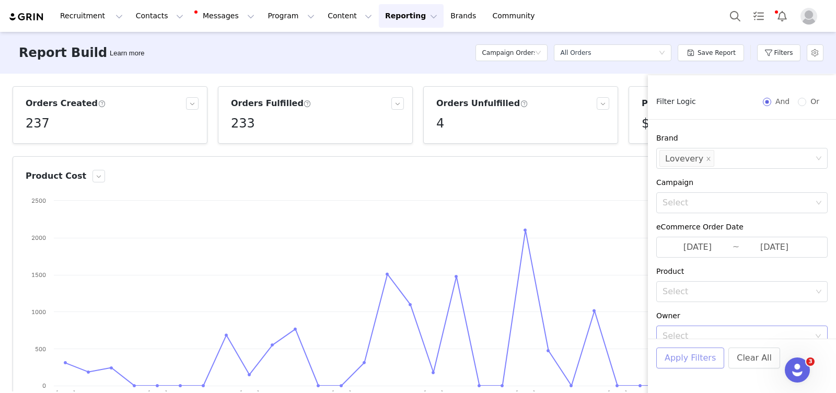
click at [694, 350] on button "Apply Filters" at bounding box center [690, 357] width 68 height 21
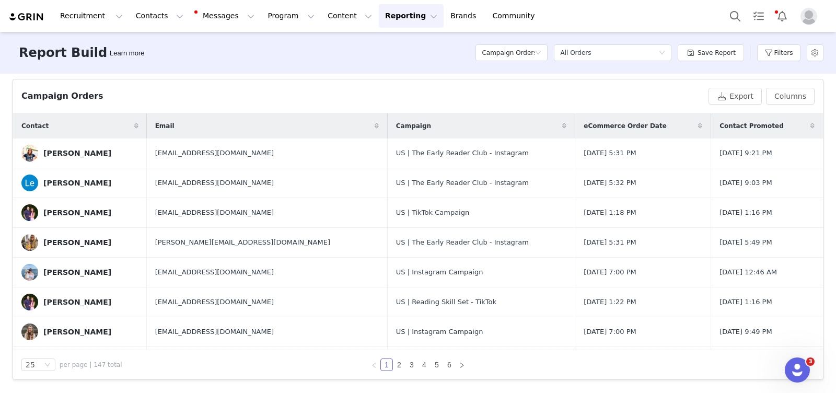
scroll to position [0, 0]
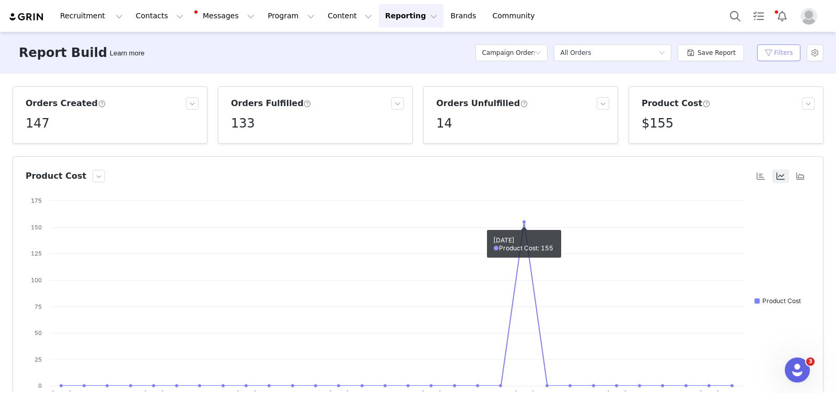
click at [784, 52] on button "Filters" at bounding box center [778, 52] width 43 height 17
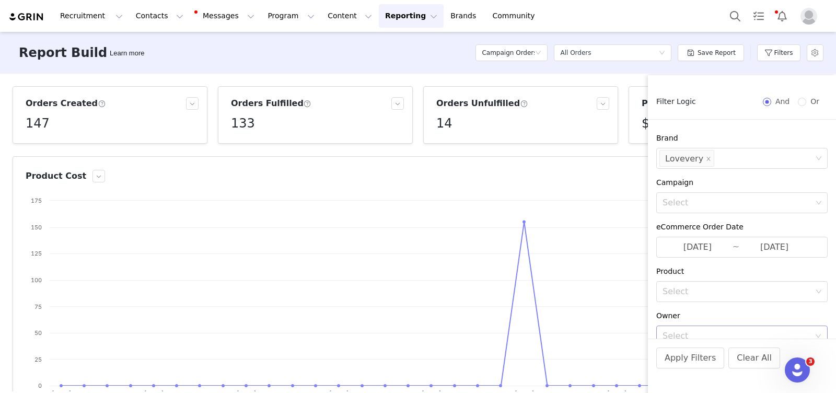
click at [608, 79] on div "Orders Created 147 Orders Fulfilled 133 Orders Unfulfilled 14 Product Cost $155…" at bounding box center [418, 233] width 836 height 318
click at [695, 354] on button "Apply Filters" at bounding box center [690, 357] width 68 height 21
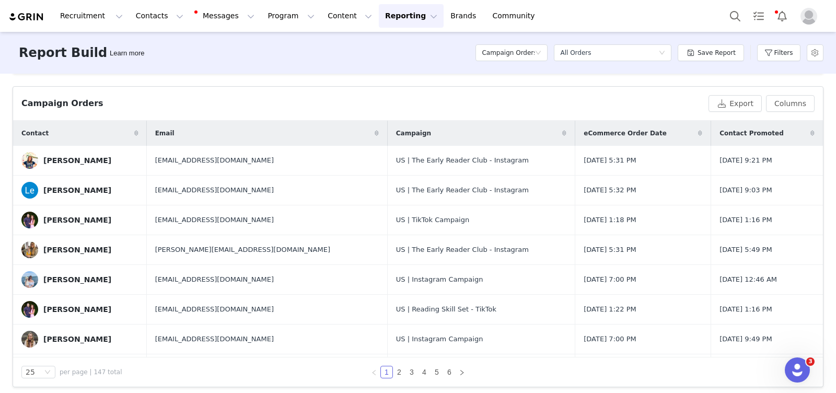
scroll to position [345, 0]
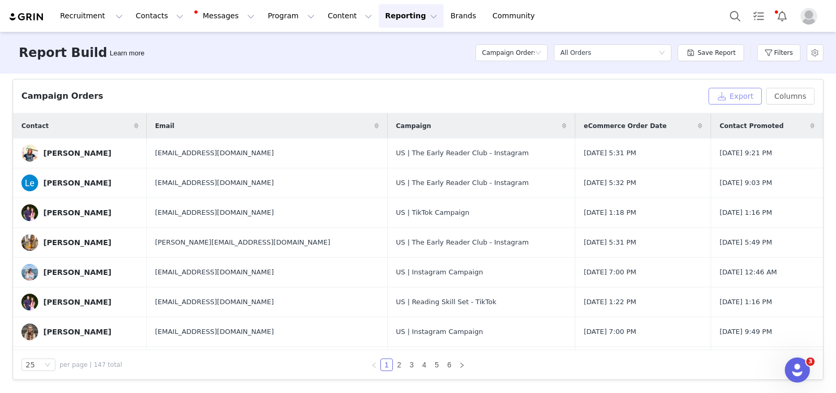
click at [743, 92] on button "Export" at bounding box center [734, 96] width 53 height 17
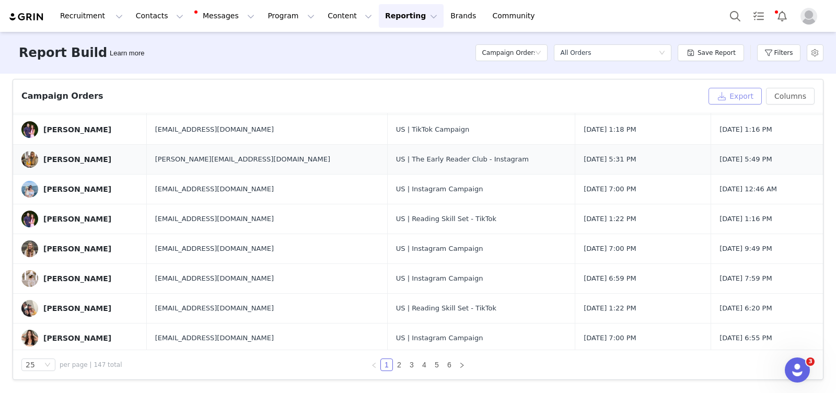
scroll to position [0, 0]
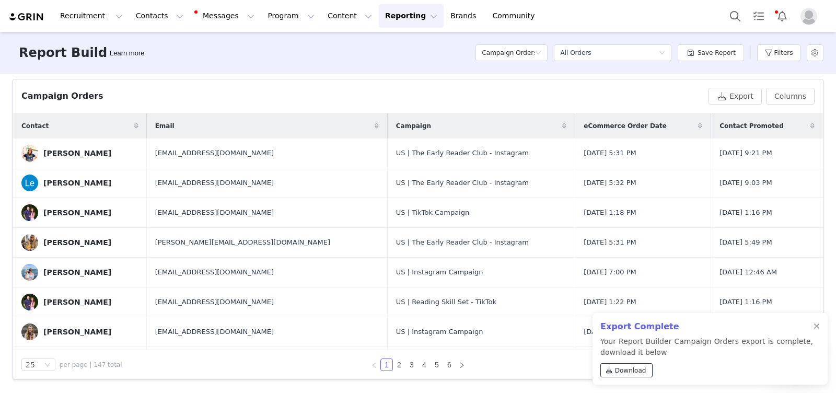
click at [627, 368] on span "Download" at bounding box center [630, 370] width 31 height 9
click at [781, 55] on button "Filters" at bounding box center [778, 52] width 43 height 17
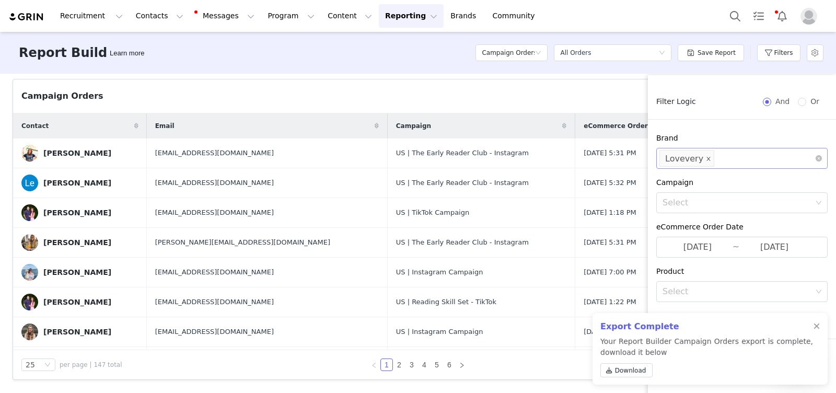
click at [707, 159] on icon "icon: close" at bounding box center [709, 159] width 4 height 4
click at [705, 159] on div "Select" at bounding box center [736, 158] width 149 height 10
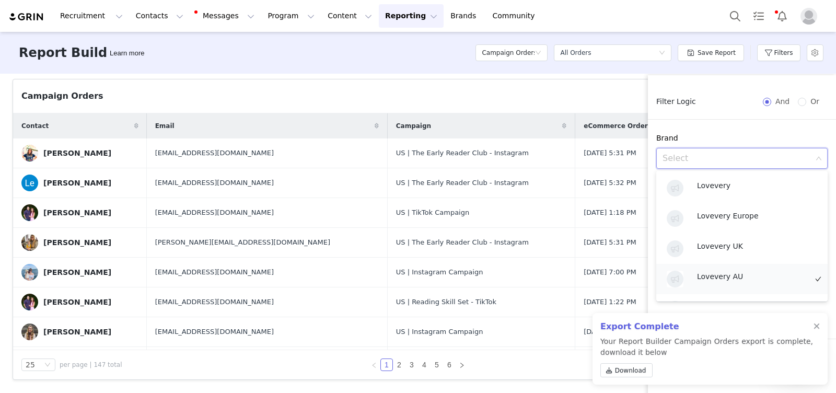
click at [717, 277] on p "Lovevery AU" at bounding box center [752, 276] width 110 height 11
click at [746, 134] on div "Brand" at bounding box center [741, 138] width 171 height 11
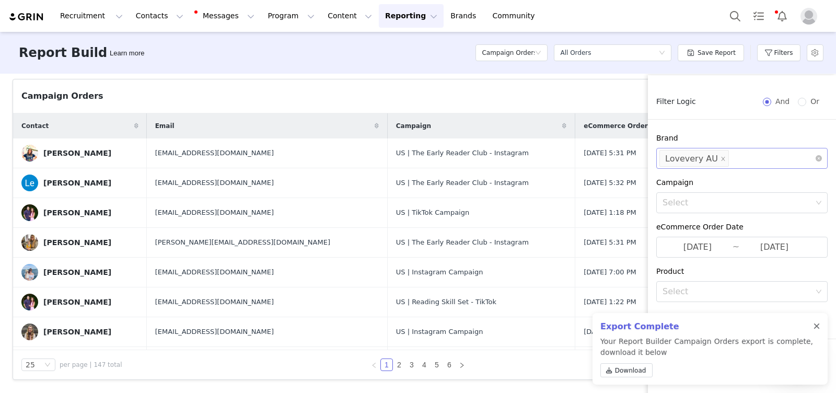
click at [818, 326] on div at bounding box center [816, 326] width 6 height 8
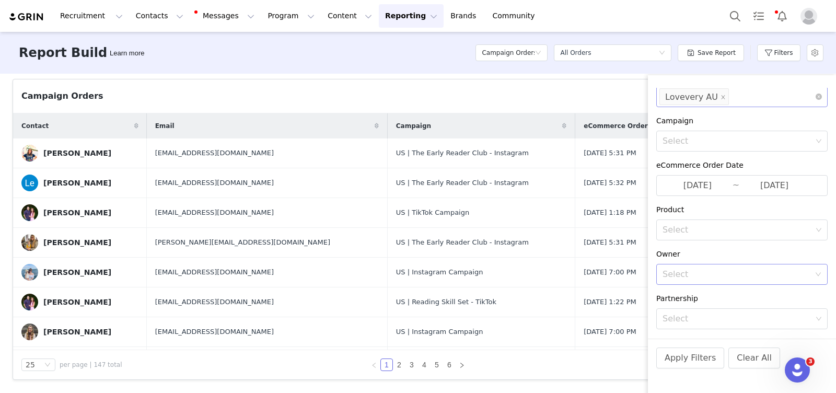
scroll to position [121, 0]
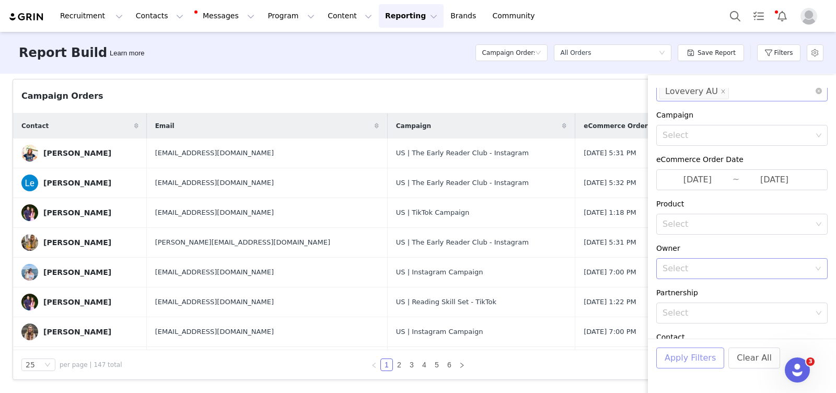
click at [697, 358] on button "Apply Filters" at bounding box center [690, 357] width 68 height 21
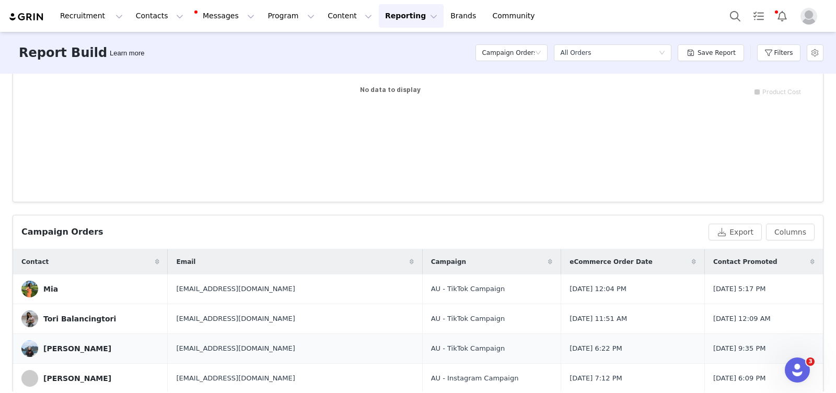
scroll to position [345, 0]
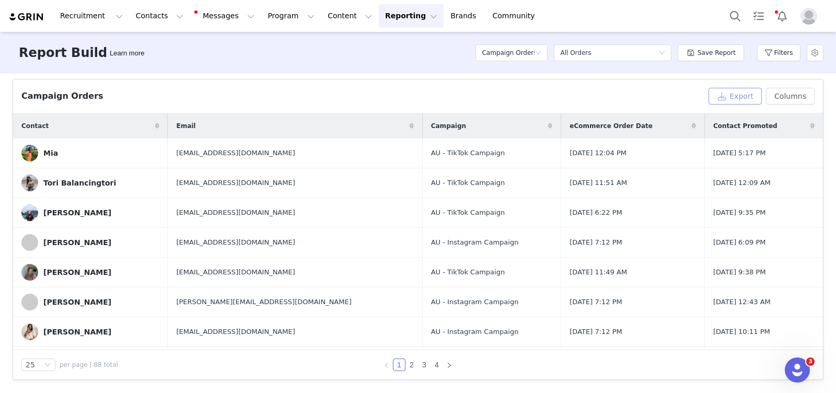
click at [732, 96] on button "Export" at bounding box center [734, 96] width 53 height 17
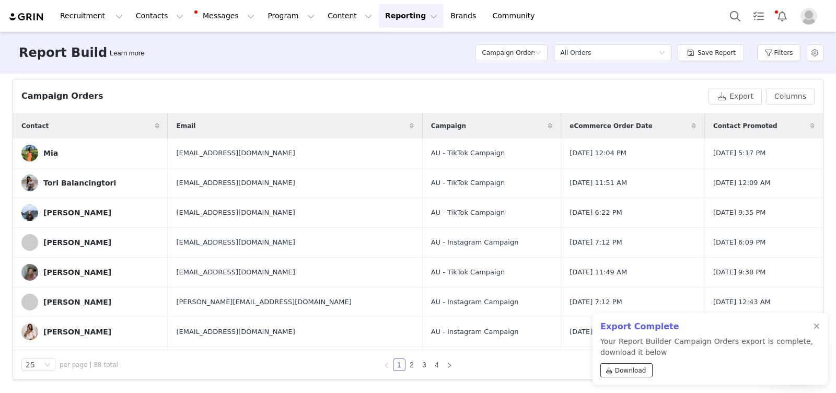
click at [630, 372] on span "Download" at bounding box center [630, 370] width 31 height 9
click at [786, 103] on div "Campaign Orders Export Columns" at bounding box center [418, 96] width 810 height 34
click at [798, 98] on button "Columns" at bounding box center [790, 96] width 49 height 17
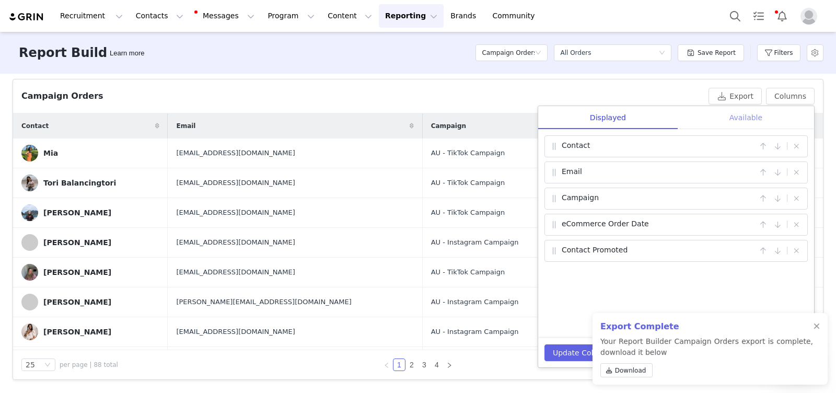
click at [756, 118] on div "Available" at bounding box center [745, 118] width 136 height 24
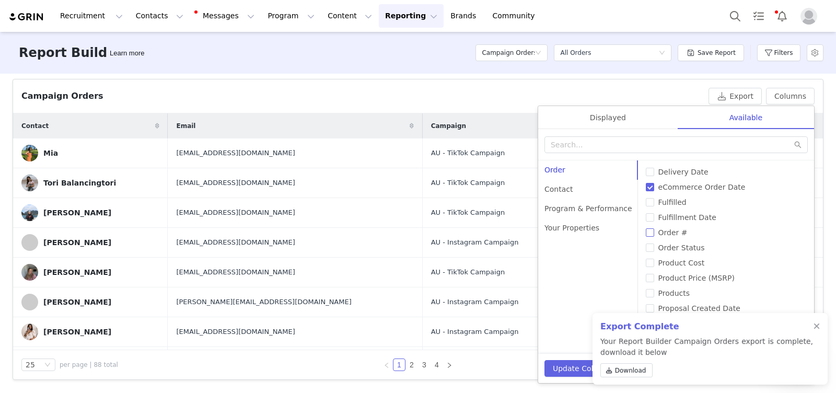
scroll to position [11, 0]
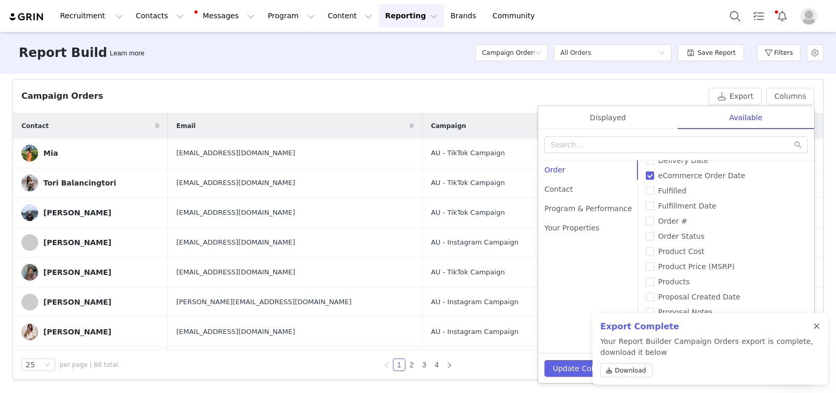
click at [817, 329] on div at bounding box center [816, 326] width 6 height 8
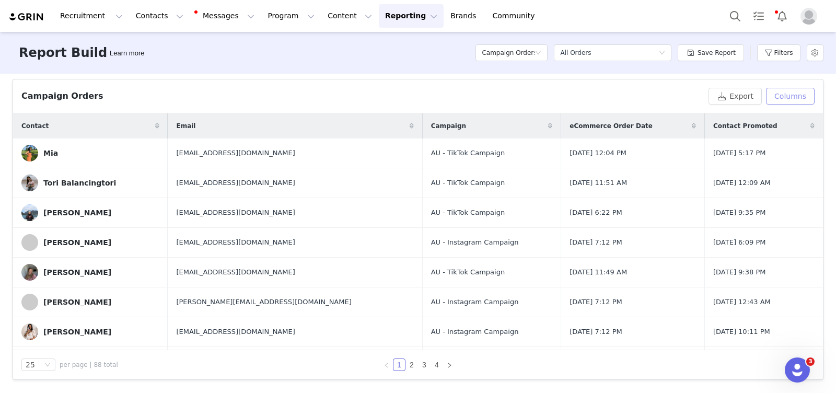
click at [798, 98] on button "Columns" at bounding box center [790, 96] width 49 height 17
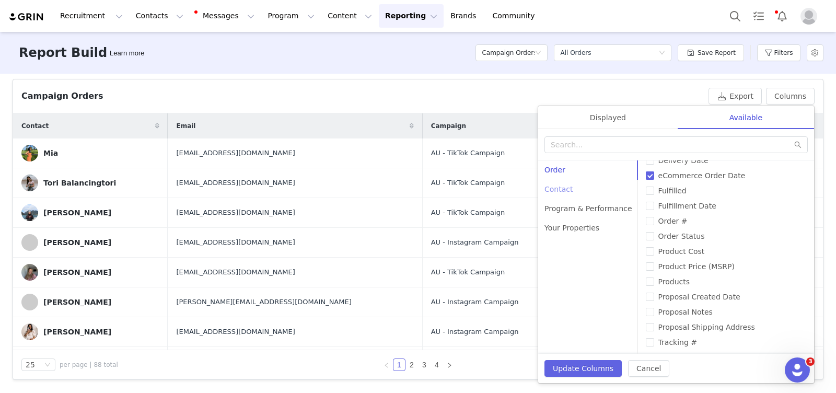
click at [564, 192] on div "Contact" at bounding box center [588, 189] width 100 height 19
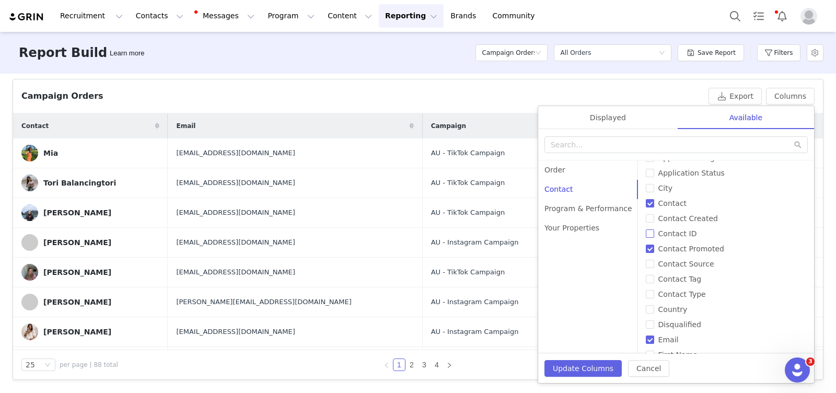
scroll to position [16, 0]
click at [669, 303] on span "Country" at bounding box center [673, 307] width 38 height 8
click at [654, 303] on input "Country" at bounding box center [650, 307] width 8 height 8
checkbox input "true"
click at [571, 372] on button "Update Columns" at bounding box center [582, 368] width 77 height 17
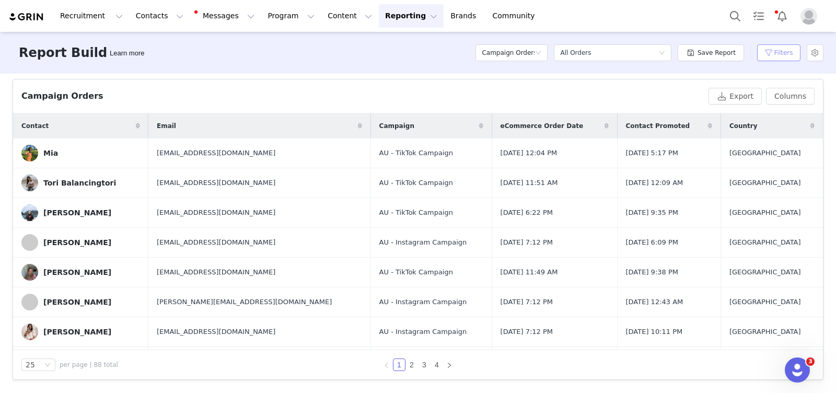
click at [785, 60] on button "Filters" at bounding box center [778, 52] width 43 height 17
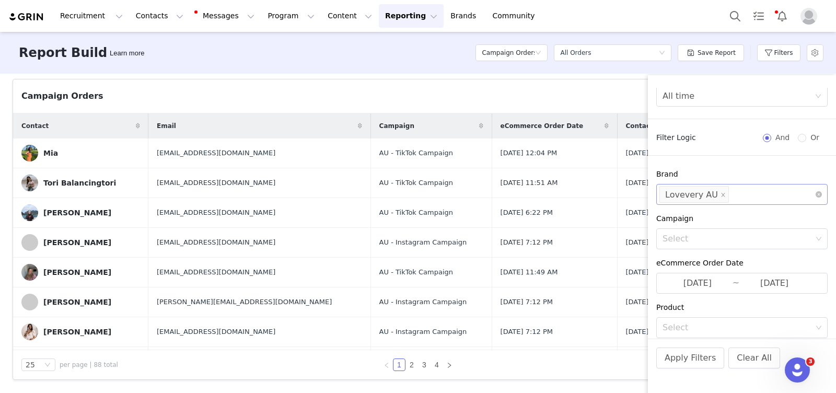
scroll to position [7, 0]
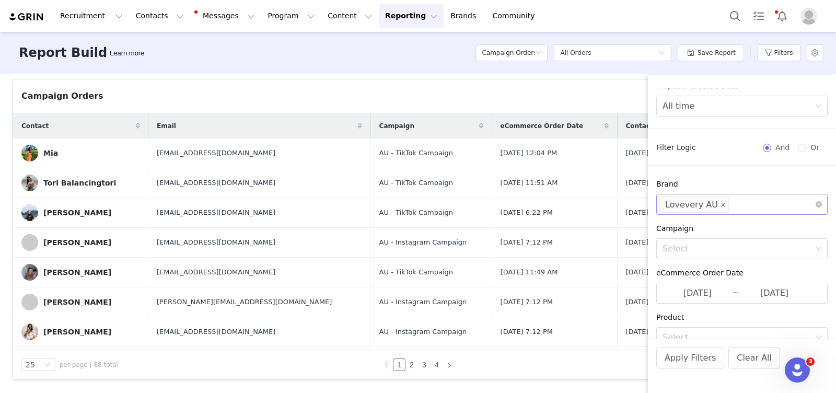
click at [720, 205] on icon "icon: close" at bounding box center [722, 204] width 5 height 5
click at [719, 205] on div "Select" at bounding box center [736, 204] width 149 height 10
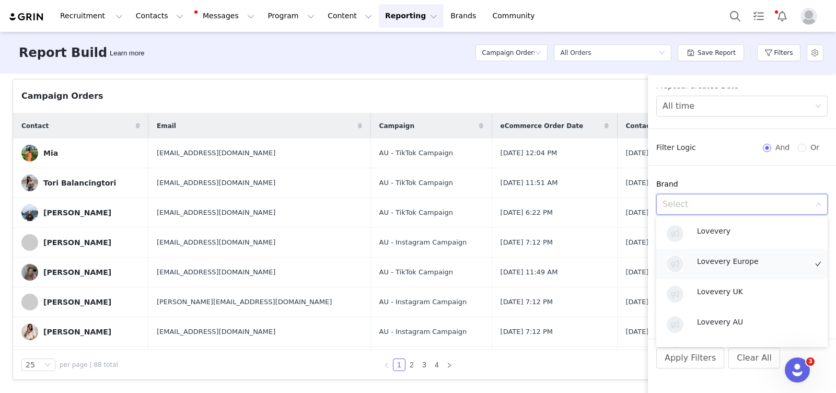
click at [724, 264] on p "Lovevery Europe" at bounding box center [752, 260] width 110 height 11
click at [722, 294] on p "Lovevery UK" at bounding box center [752, 291] width 110 height 11
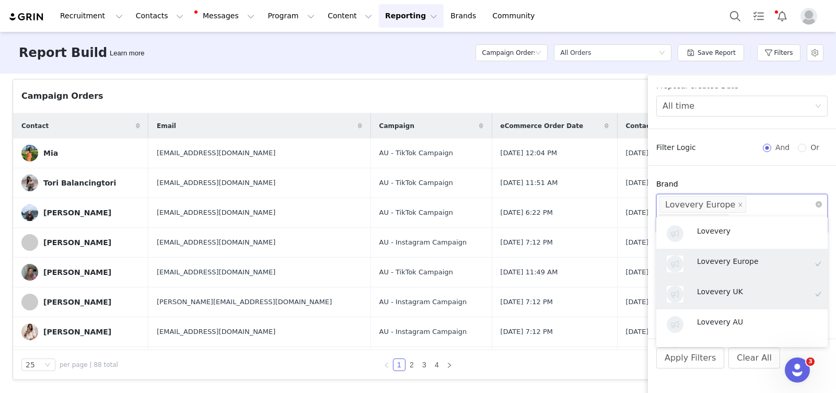
click at [731, 185] on div "Brand" at bounding box center [741, 184] width 171 height 11
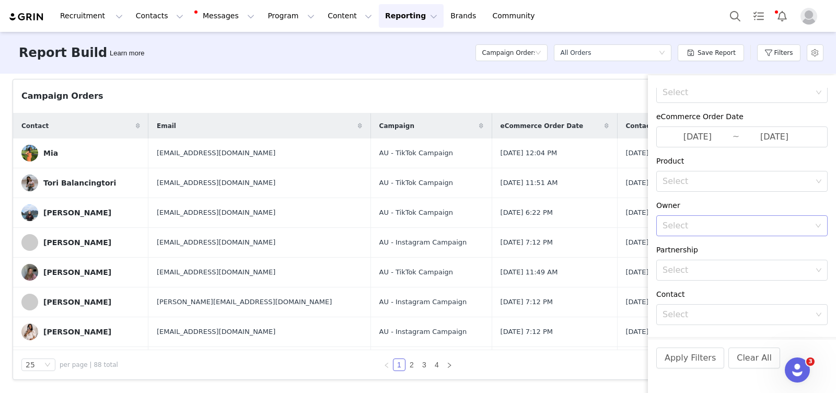
scroll to position [192, 0]
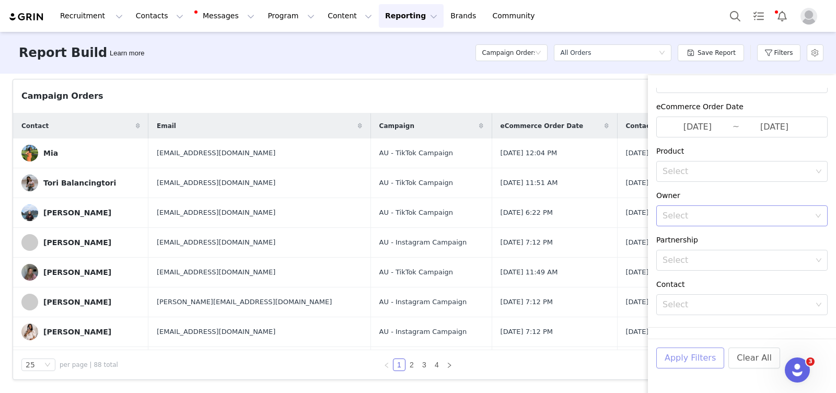
click at [701, 358] on button "Apply Filters" at bounding box center [690, 357] width 68 height 21
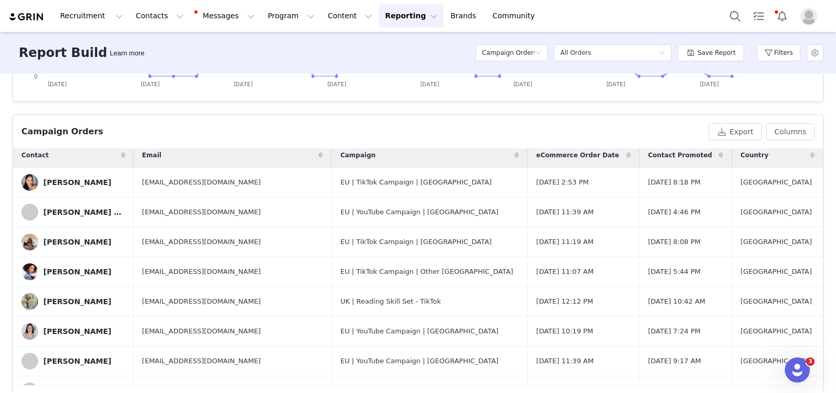
scroll to position [0, 0]
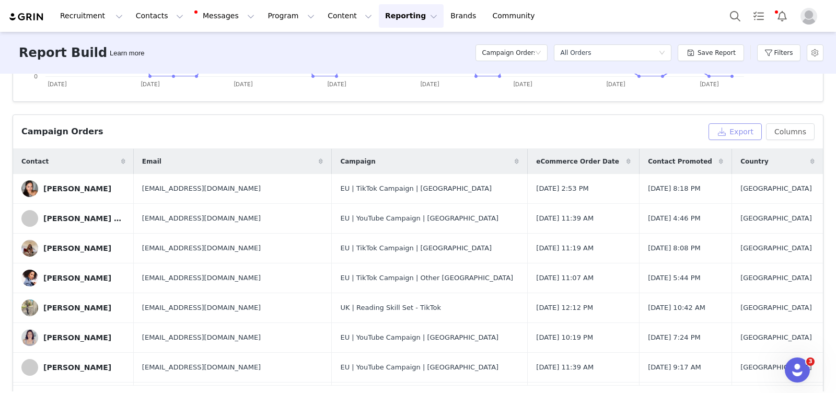
click at [723, 133] on button "Export" at bounding box center [734, 131] width 53 height 17
click at [789, 51] on button "Filters" at bounding box center [778, 52] width 43 height 17
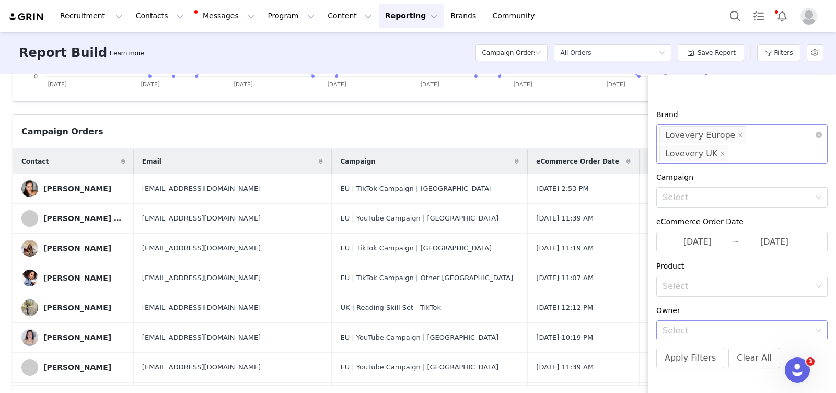
scroll to position [75, 0]
click at [615, 130] on div "Campaign Orders" at bounding box center [362, 131] width 683 height 13
click at [597, 130] on div "Campaign Orders" at bounding box center [362, 131] width 683 height 13
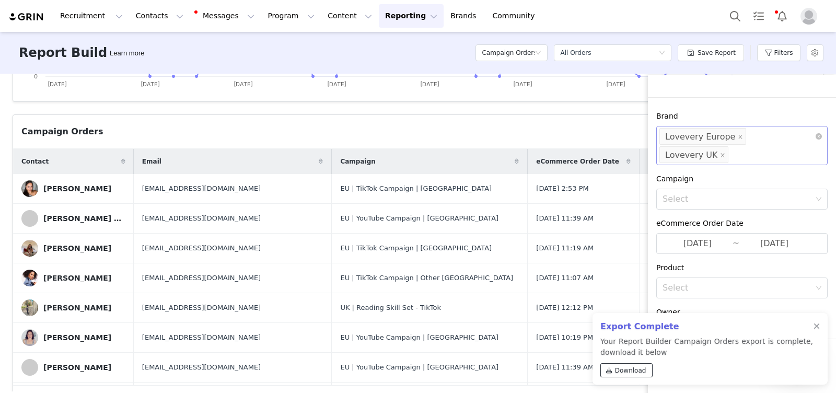
click at [635, 369] on span "Download" at bounding box center [630, 370] width 31 height 9
